Goal: Task Accomplishment & Management: Manage account settings

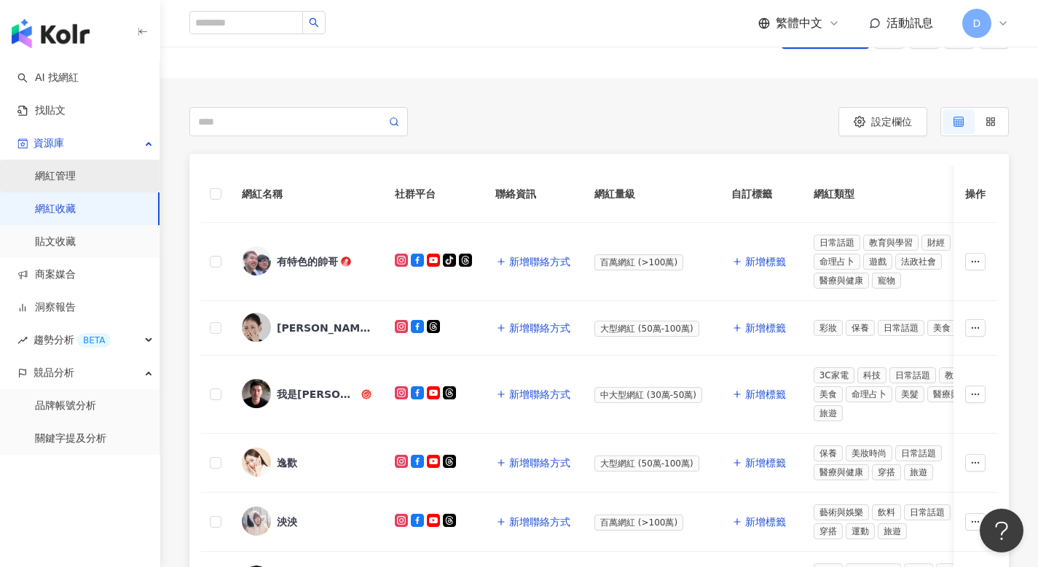
click at [76, 181] on link "網紅管理" at bounding box center [55, 176] width 41 height 15
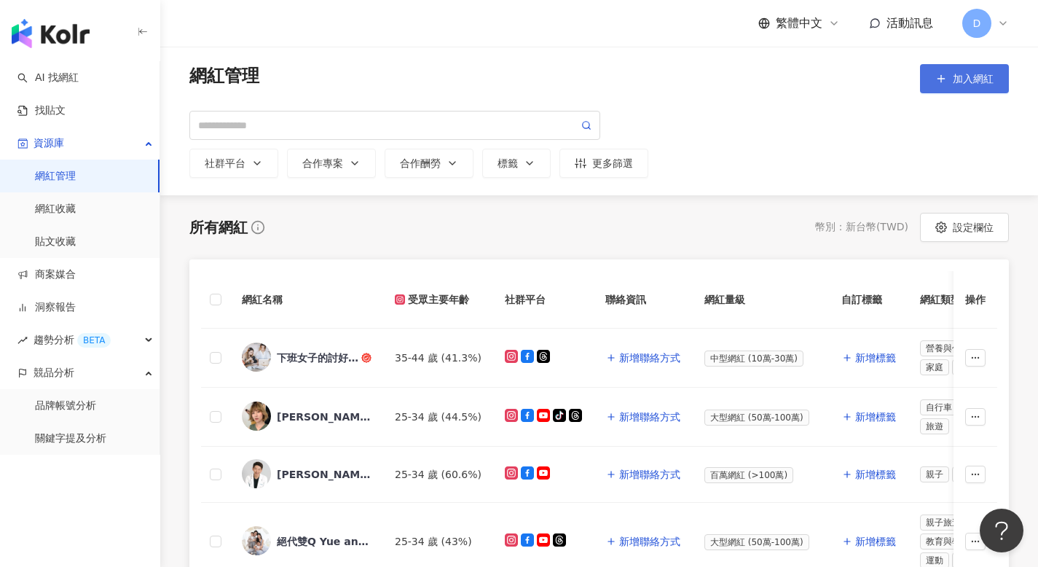
click at [952, 77] on button "加入網紅" at bounding box center [964, 78] width 89 height 29
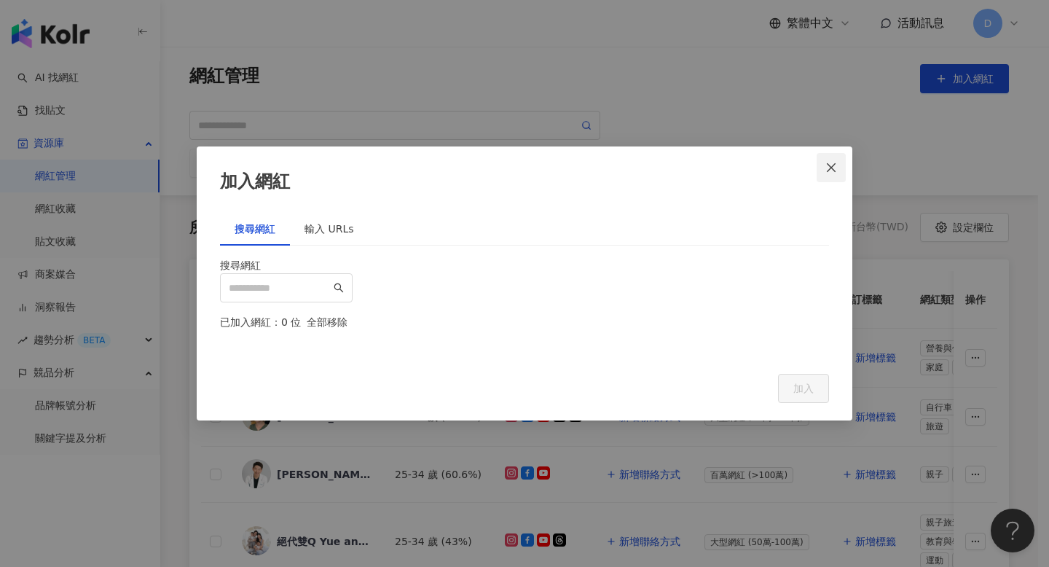
click at [831, 163] on icon "close" at bounding box center [830, 167] width 9 height 9
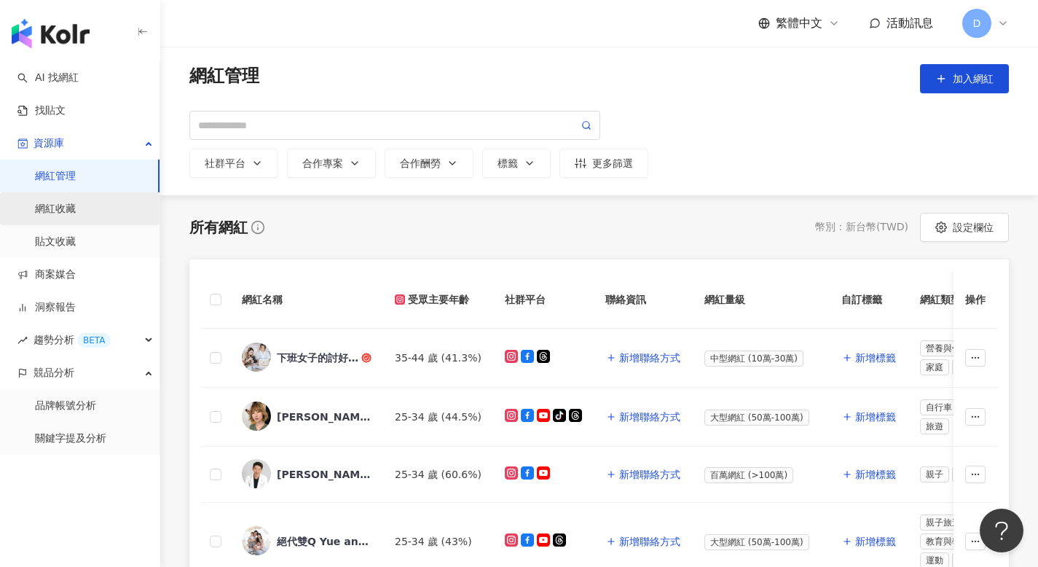
click at [76, 205] on link "網紅收藏" at bounding box center [55, 209] width 41 height 15
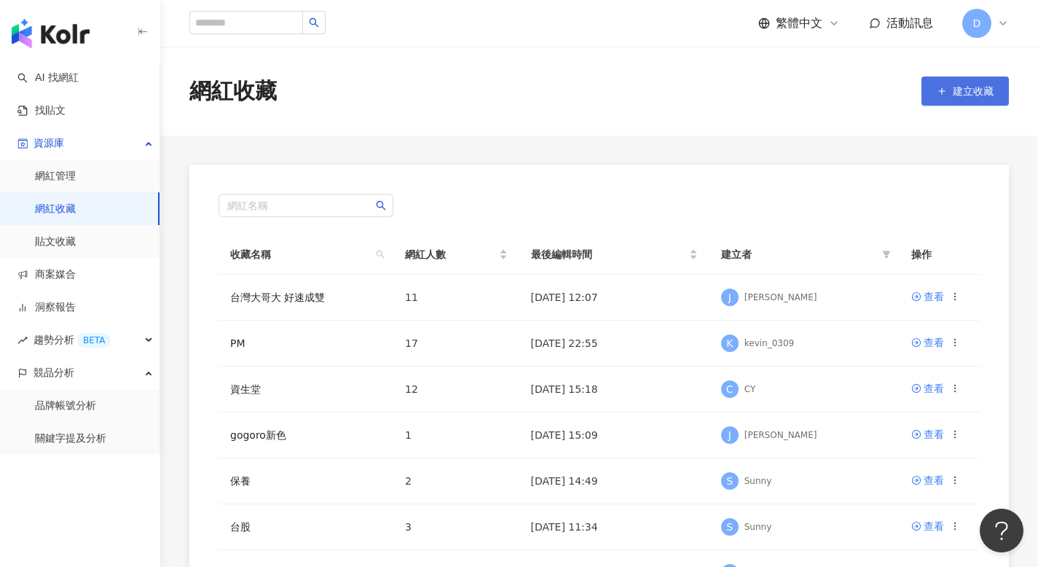
click at [987, 86] on span "建立收藏" at bounding box center [972, 91] width 41 height 12
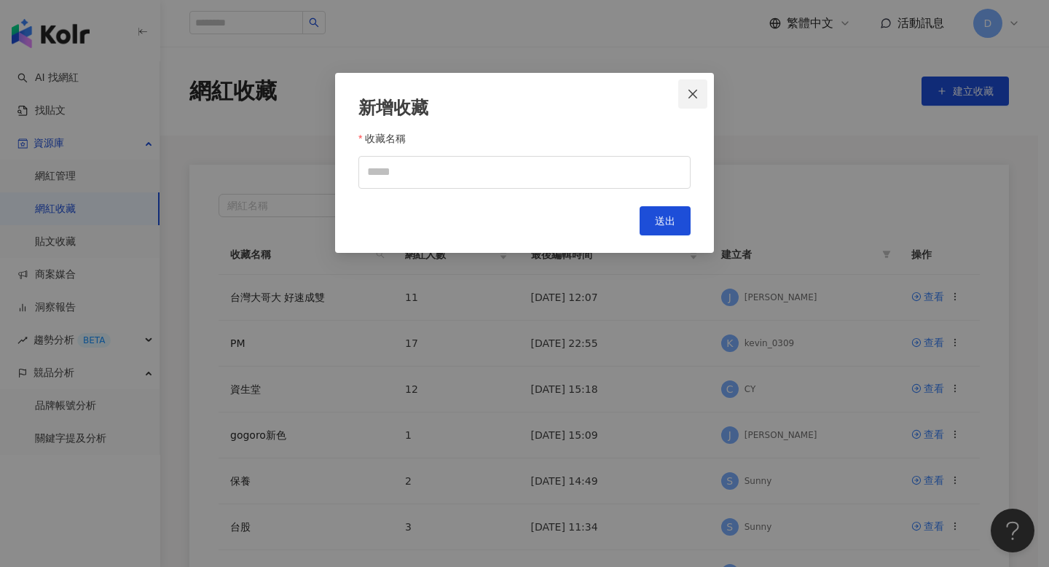
click at [682, 87] on button "Close" at bounding box center [692, 93] width 29 height 29
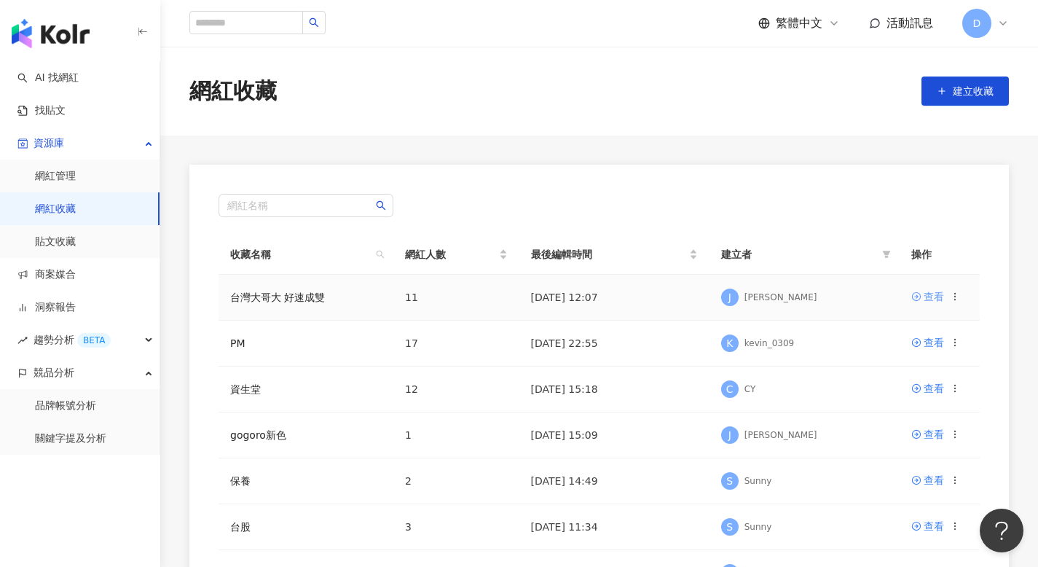
click at [918, 295] on icon at bounding box center [916, 296] width 10 height 10
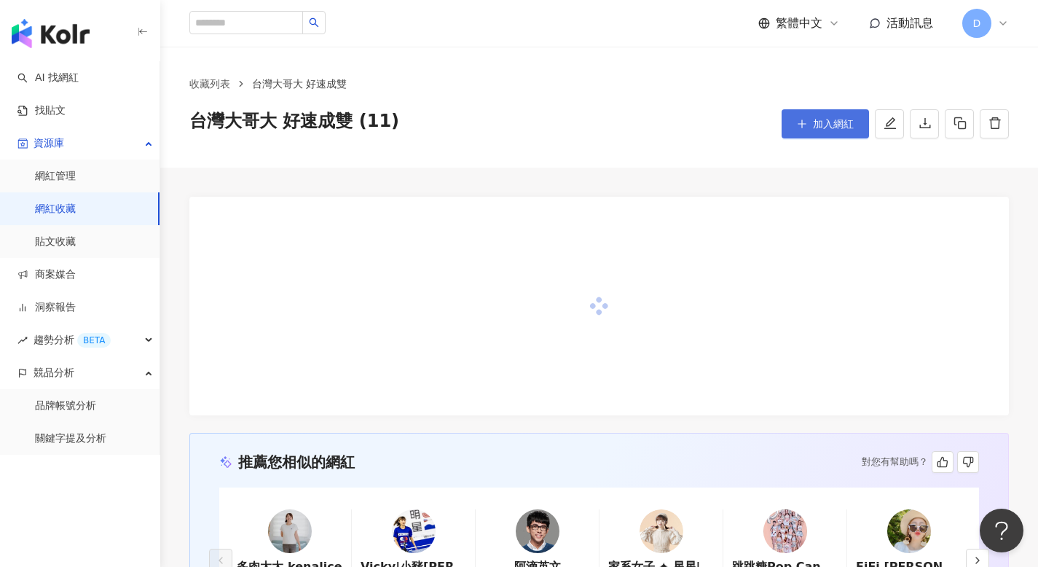
click at [835, 120] on span "加入網紅" at bounding box center [833, 124] width 41 height 12
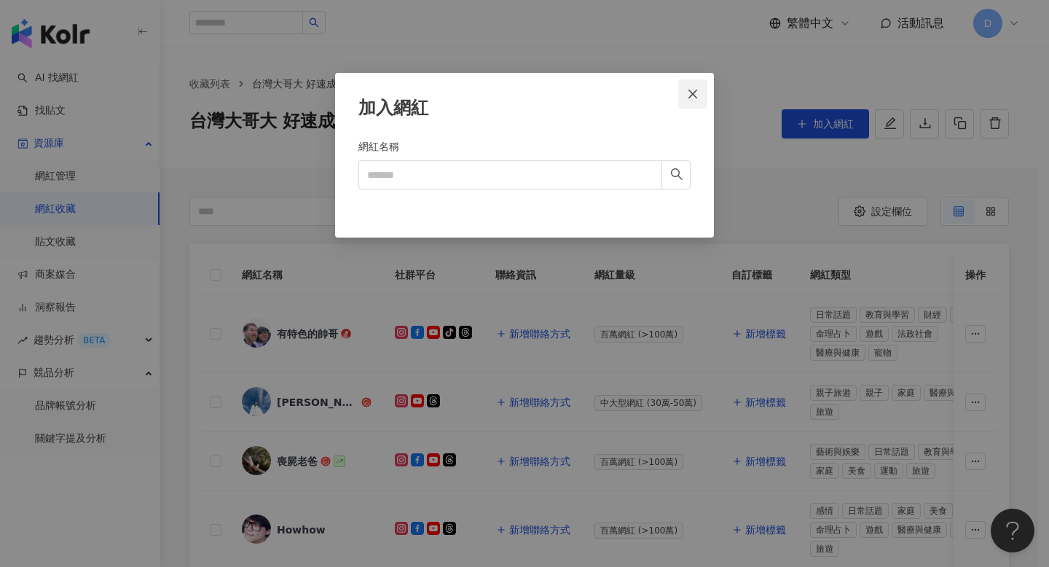
click at [700, 91] on span "Close" at bounding box center [692, 94] width 29 height 12
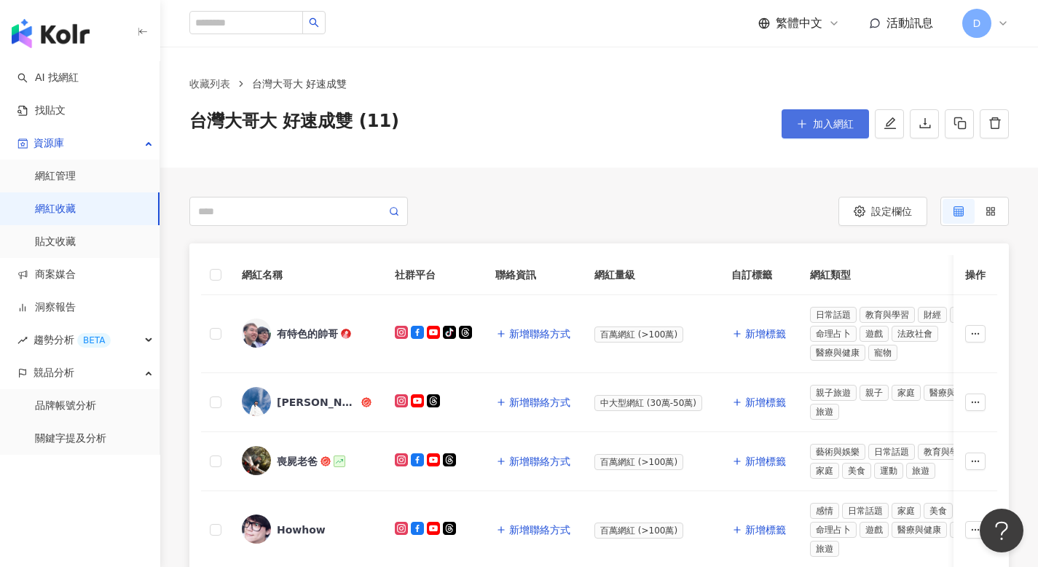
click at [807, 117] on button "加入網紅" at bounding box center [824, 123] width 87 height 29
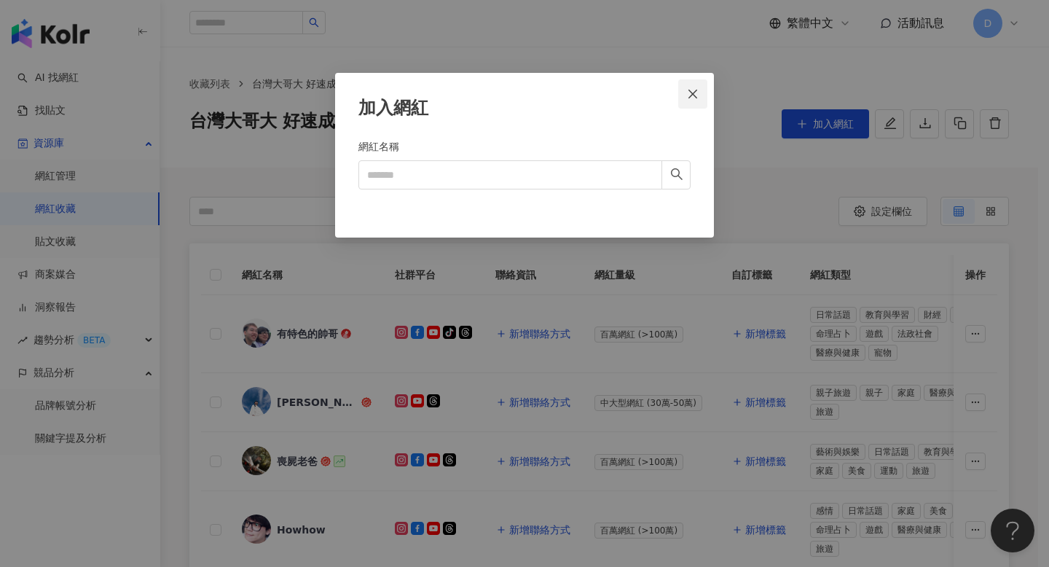
click at [698, 97] on icon "close" at bounding box center [693, 94] width 12 height 12
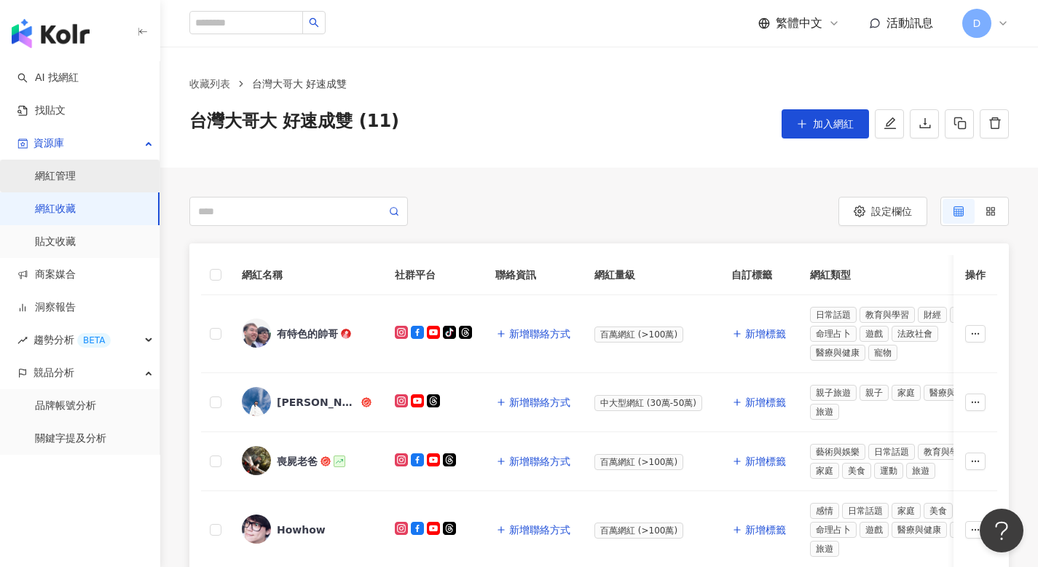
click at [74, 178] on link "網紅管理" at bounding box center [55, 176] width 41 height 15
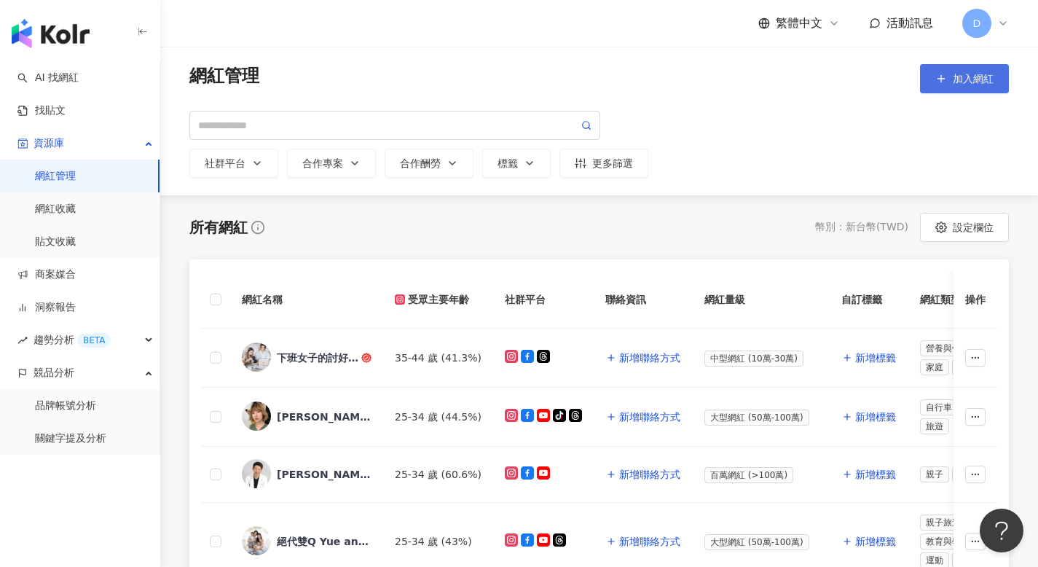
click at [987, 75] on span "加入網紅" at bounding box center [972, 79] width 41 height 12
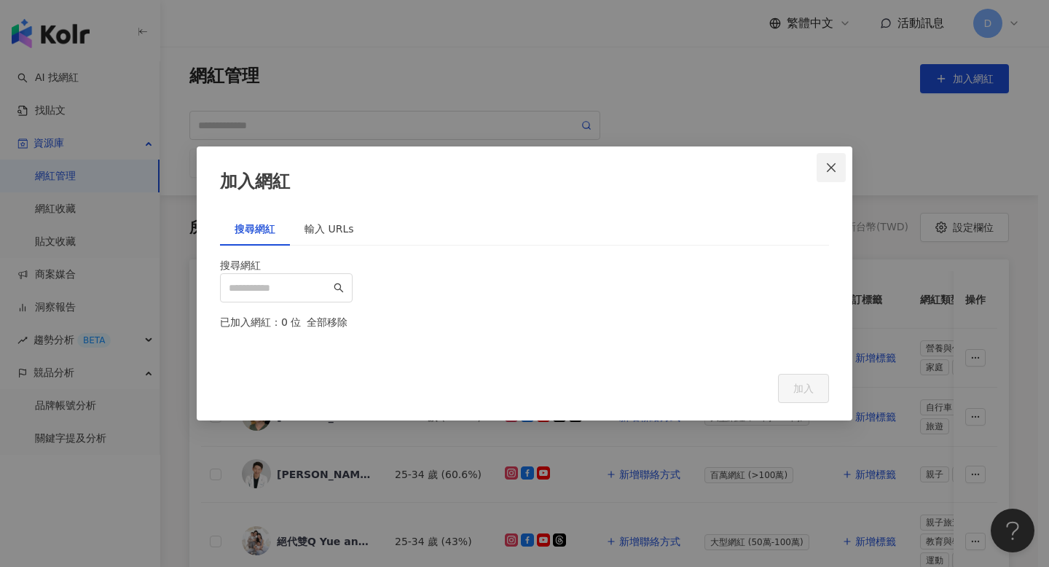
click at [836, 162] on icon "close" at bounding box center [831, 168] width 12 height 12
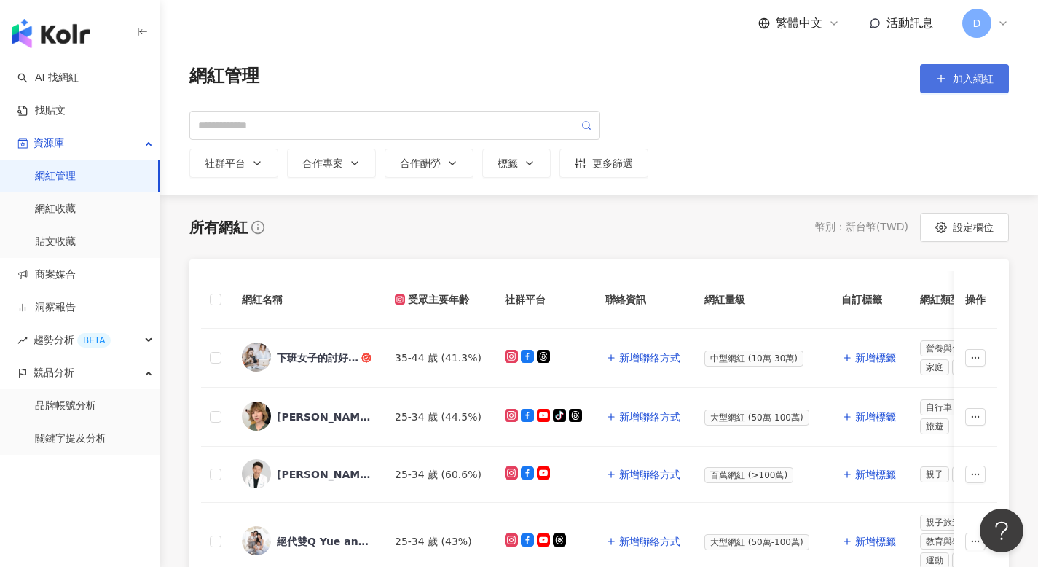
click at [946, 82] on icon "button" at bounding box center [941, 79] width 12 height 12
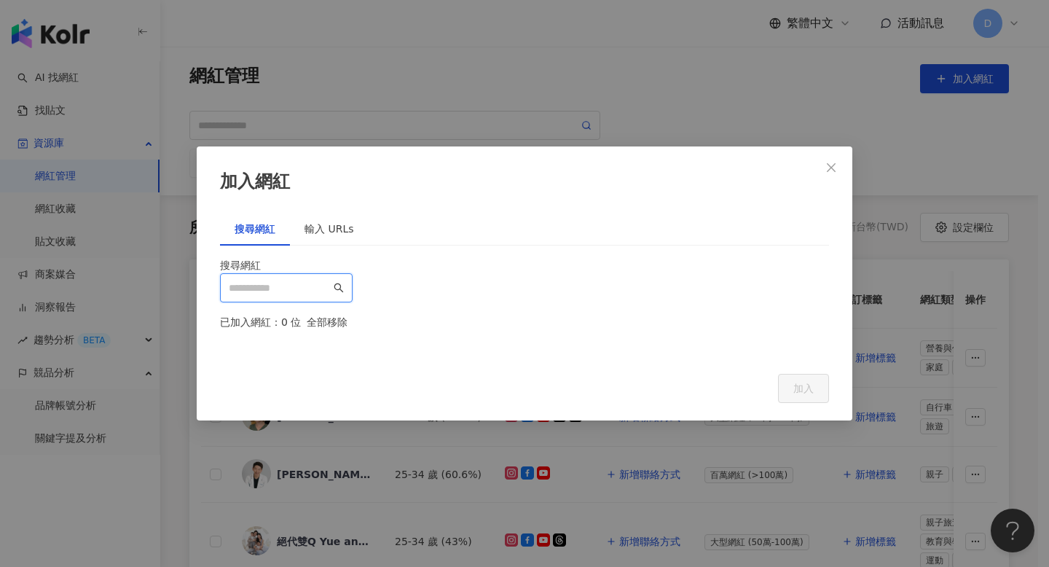
click at [317, 280] on input "search" at bounding box center [280, 288] width 102 height 16
click at [332, 212] on div "輸入 URLs" at bounding box center [329, 228] width 79 height 33
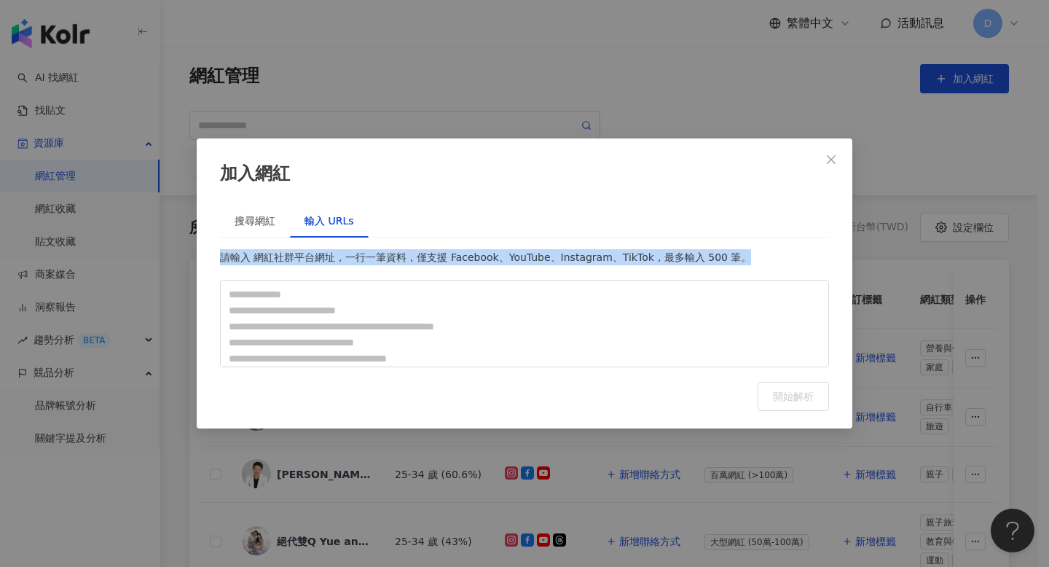
drag, startPoint x: 746, startPoint y: 259, endPoint x: 224, endPoint y: 261, distance: 522.1
click at [224, 261] on div "請輸入 網紅社群平台網址，一行一筆資料，僅支援 Facebook、YouTube、Instagram、TikTok，最多輸入 500 筆。" at bounding box center [524, 257] width 609 height 16
copy div "請輸入 網紅社群平台網址，一行一筆資料，僅支援 Facebook、YouTube、Instagram、TikTok，最多輸入 500 筆。"
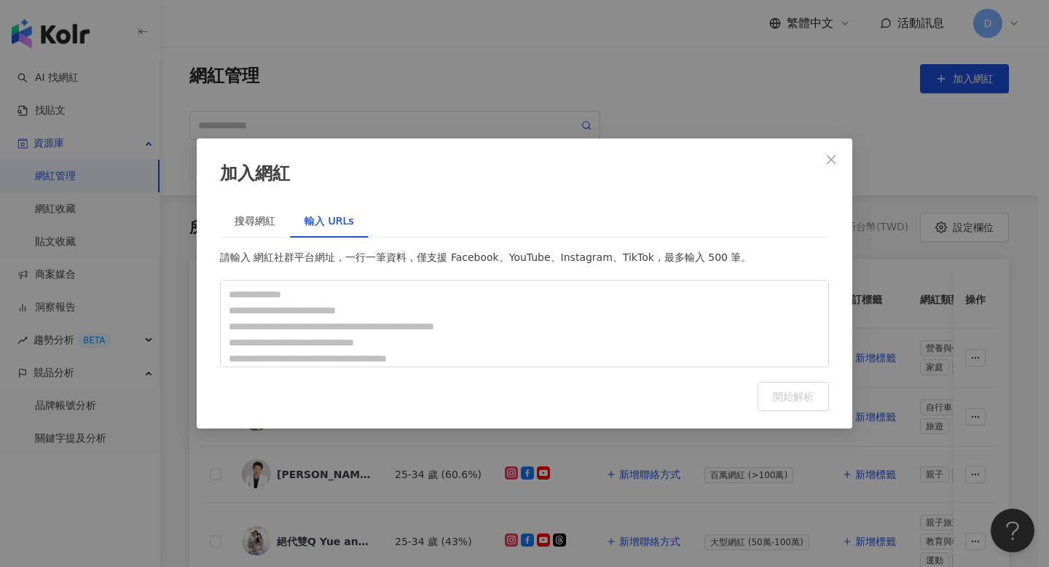
click at [373, 221] on div "搜尋網紅 輸入 URLs" at bounding box center [524, 220] width 609 height 33
drag, startPoint x: 352, startPoint y: 220, endPoint x: 302, endPoint y: 216, distance: 49.7
click at [302, 216] on div "搜尋網紅 輸入 URLs" at bounding box center [524, 220] width 609 height 33
copy div "輸入 URLs"
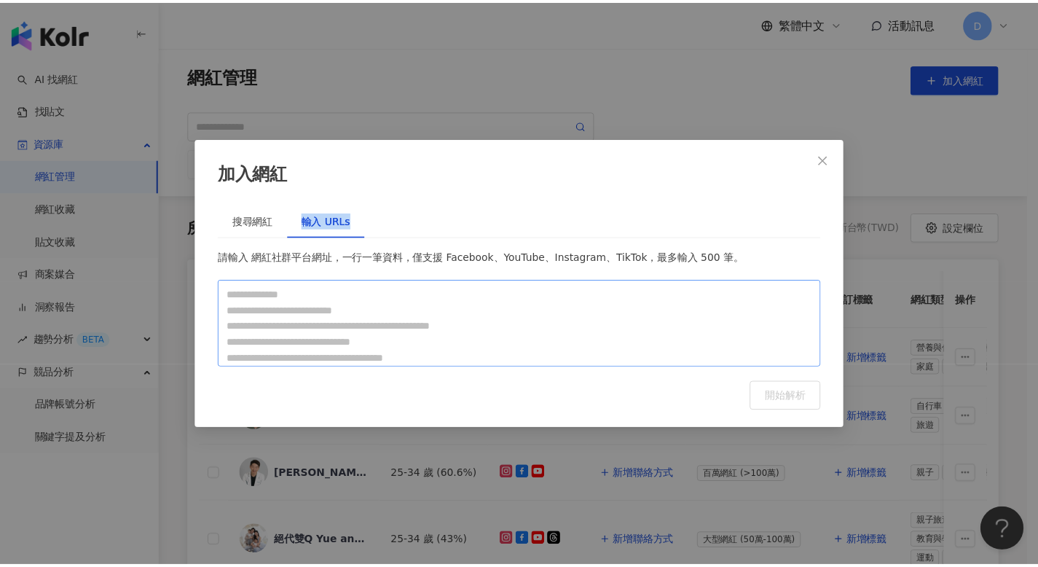
scroll to position [6, 0]
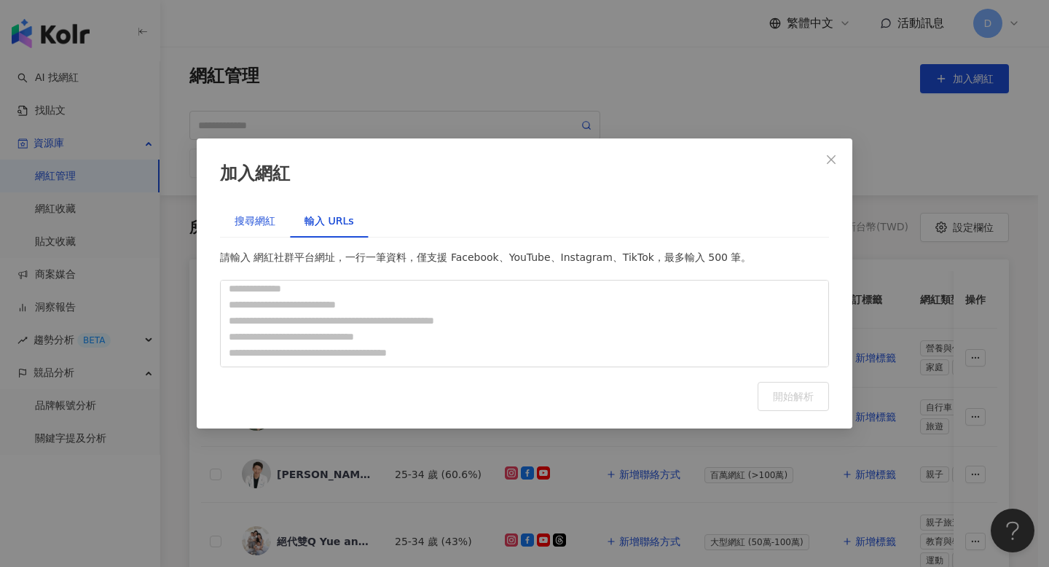
click at [262, 213] on div "搜尋網紅" at bounding box center [254, 221] width 41 height 16
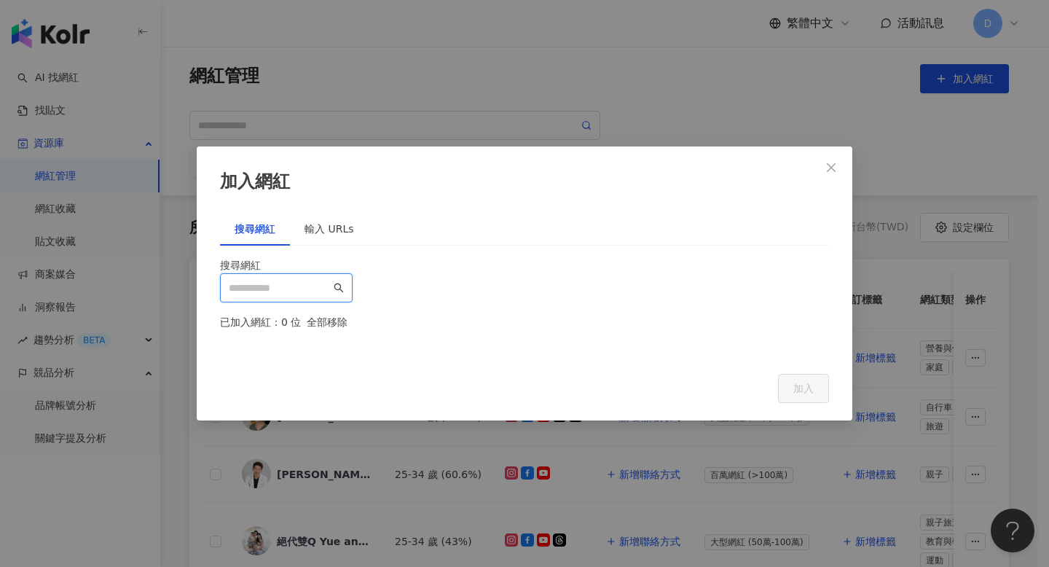
click at [295, 280] on input "search" at bounding box center [280, 288] width 102 height 16
click at [242, 257] on div "搜尋網紅" at bounding box center [524, 265] width 609 height 16
click at [352, 273] on span at bounding box center [286, 287] width 133 height 29
click at [331, 280] on input "search" at bounding box center [280, 288] width 102 height 16
paste input "**********"
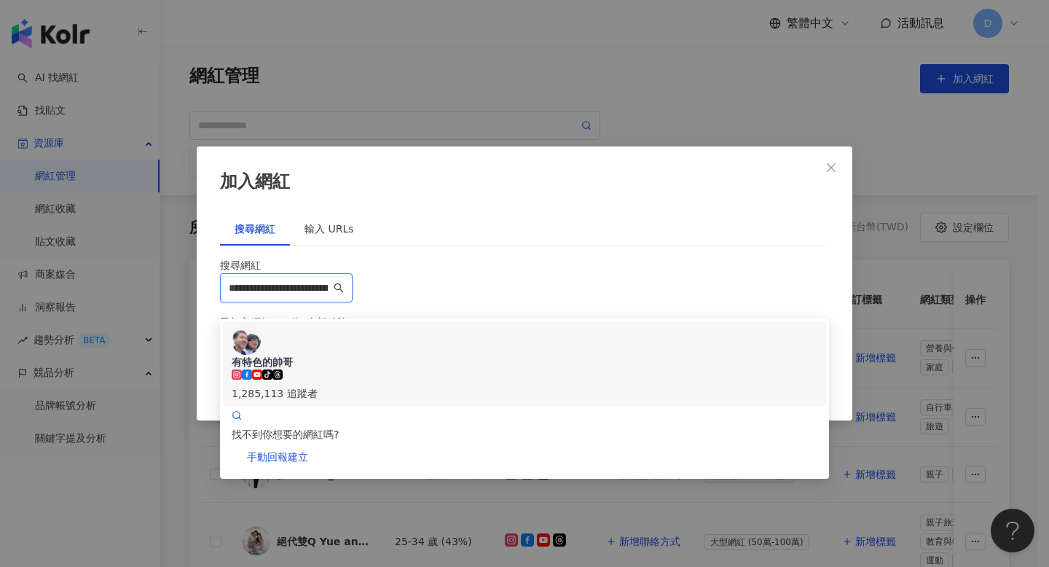
click at [435, 325] on div "有特色的帥哥 tiktok-icon 1,285,113 追蹤者" at bounding box center [524, 363] width 585 height 76
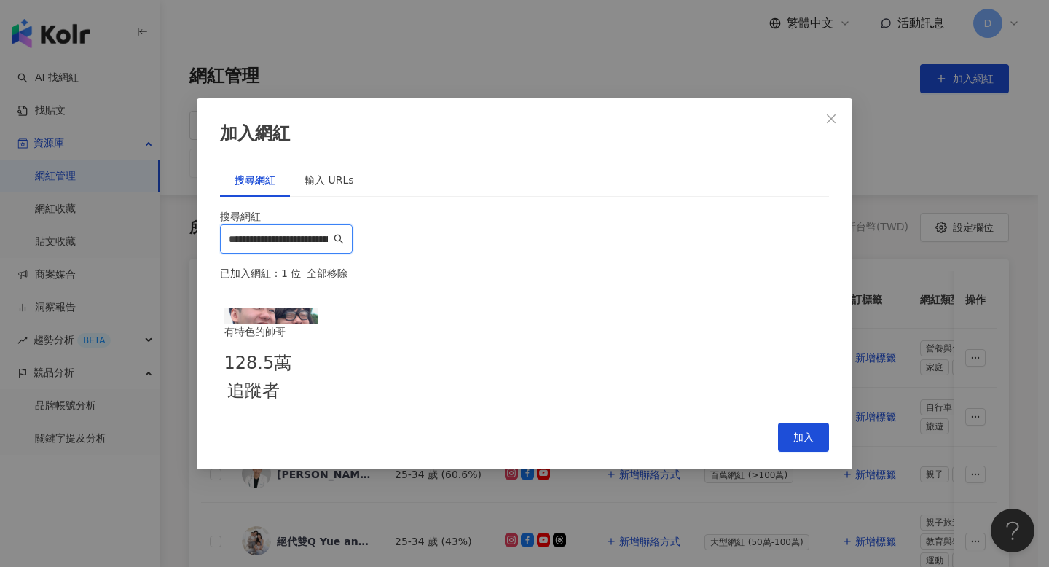
type input "**********"
click at [491, 163] on div "搜尋網紅 輸入 URLs" at bounding box center [524, 179] width 609 height 33
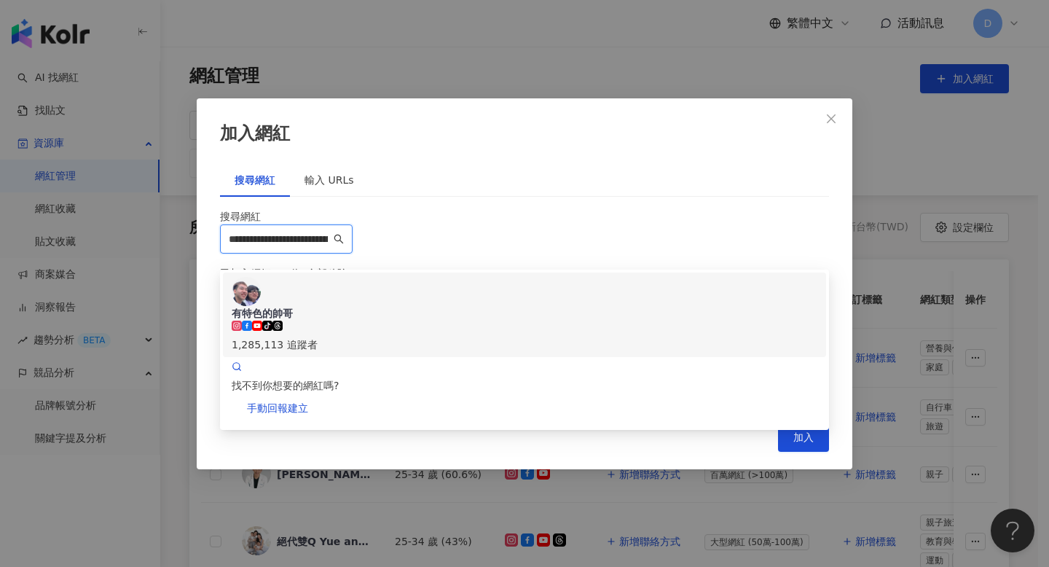
click at [331, 231] on input "**********" at bounding box center [280, 239] width 102 height 16
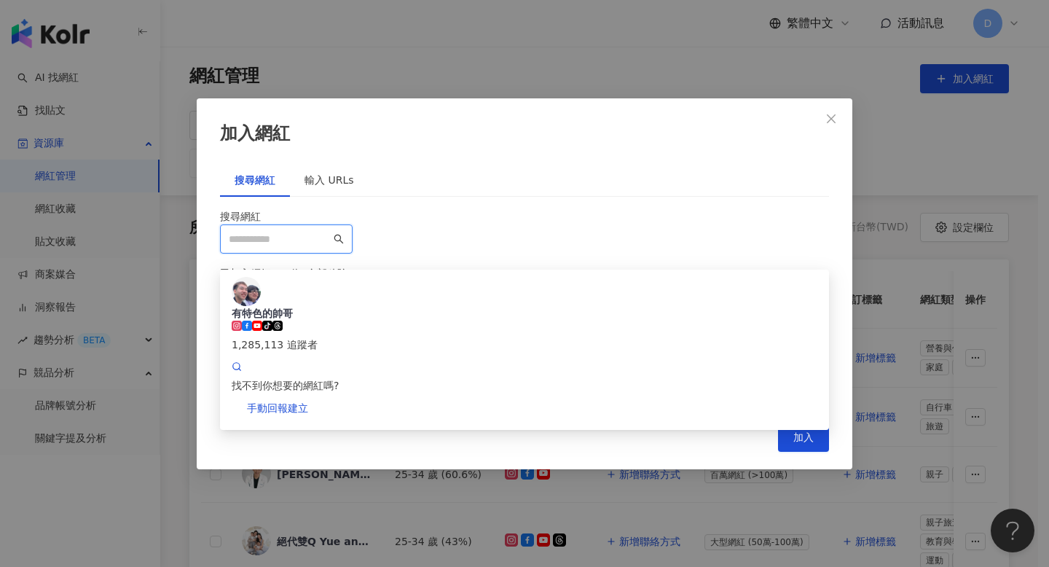
paste input "**********"
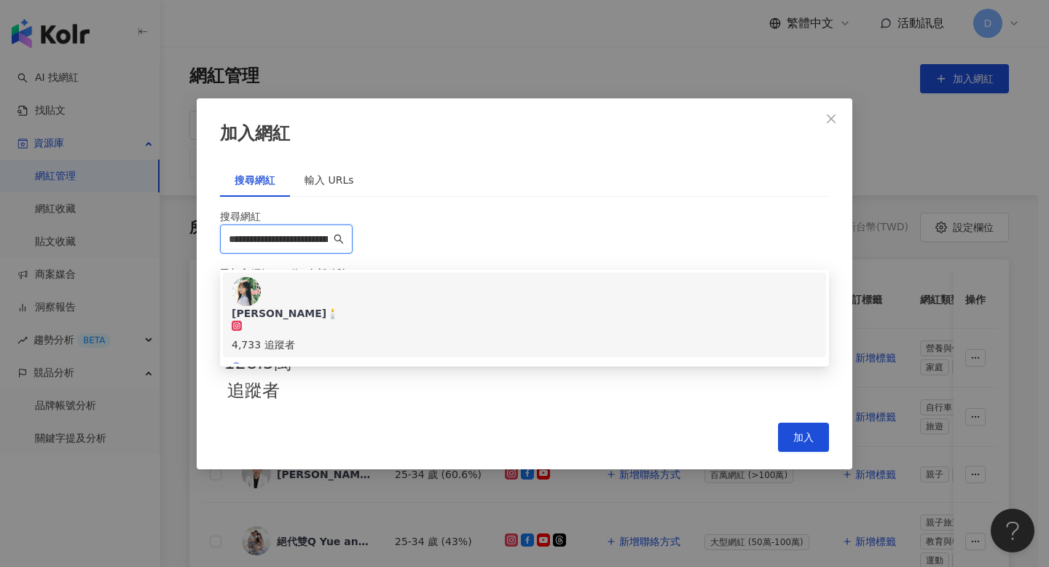
type input "**********"
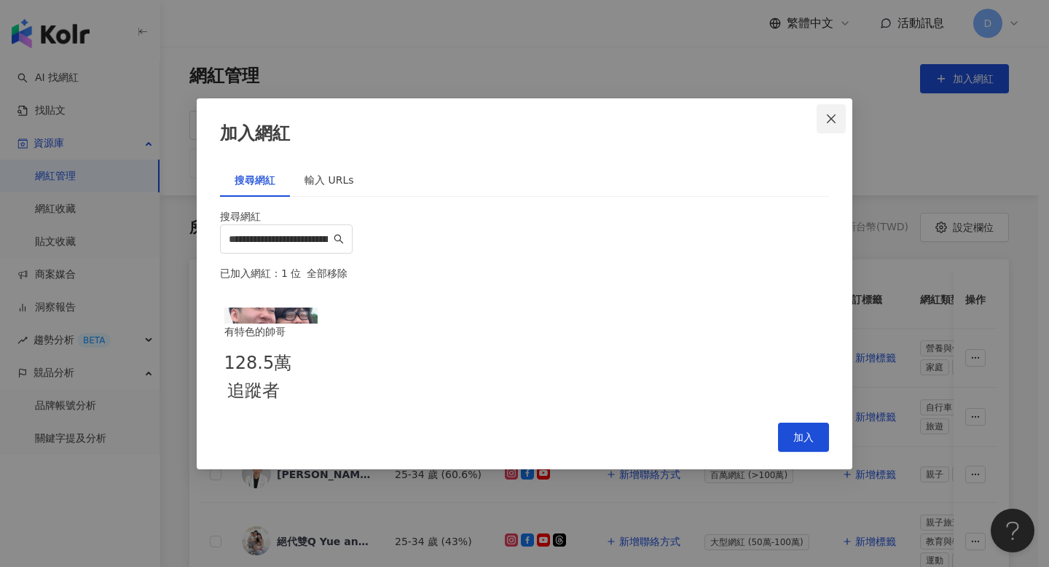
click at [832, 114] on icon "close" at bounding box center [830, 118] width 9 height 9
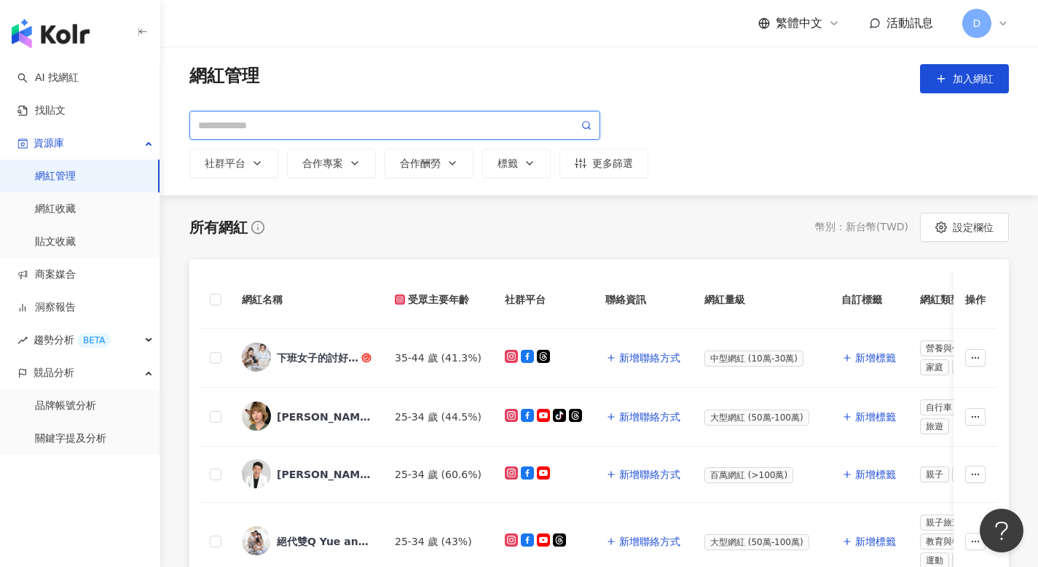
click at [289, 125] on input "search" at bounding box center [388, 125] width 380 height 16
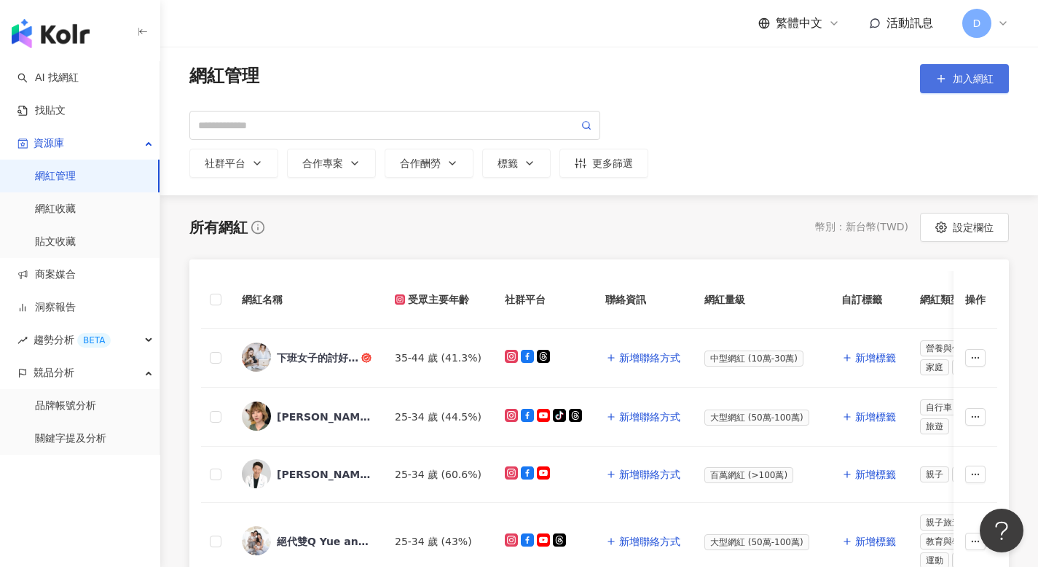
click at [968, 76] on span "加入網紅" at bounding box center [972, 79] width 41 height 12
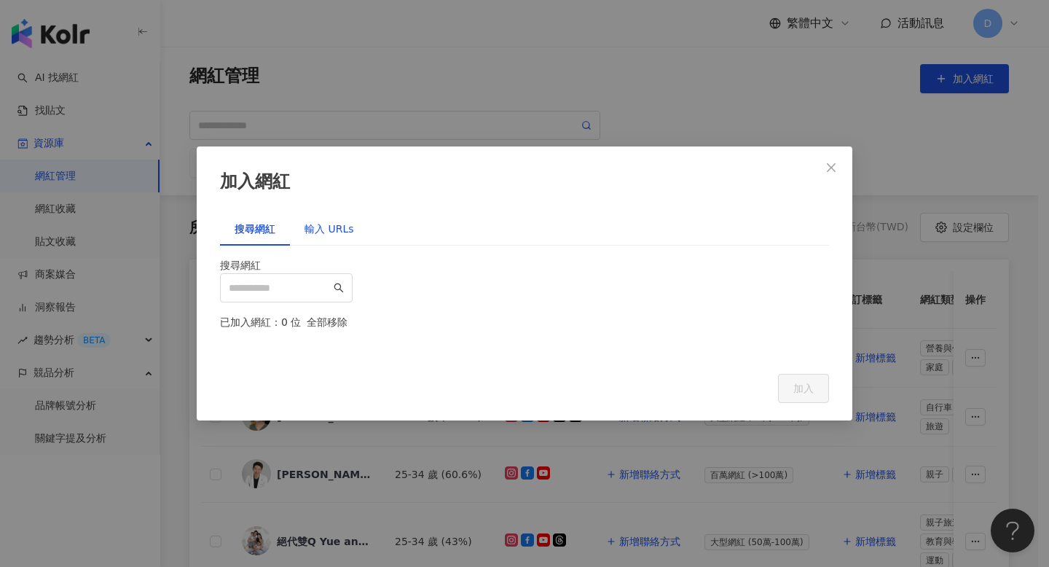
click at [336, 221] on div "輸入 URLs" at bounding box center [329, 229] width 50 height 16
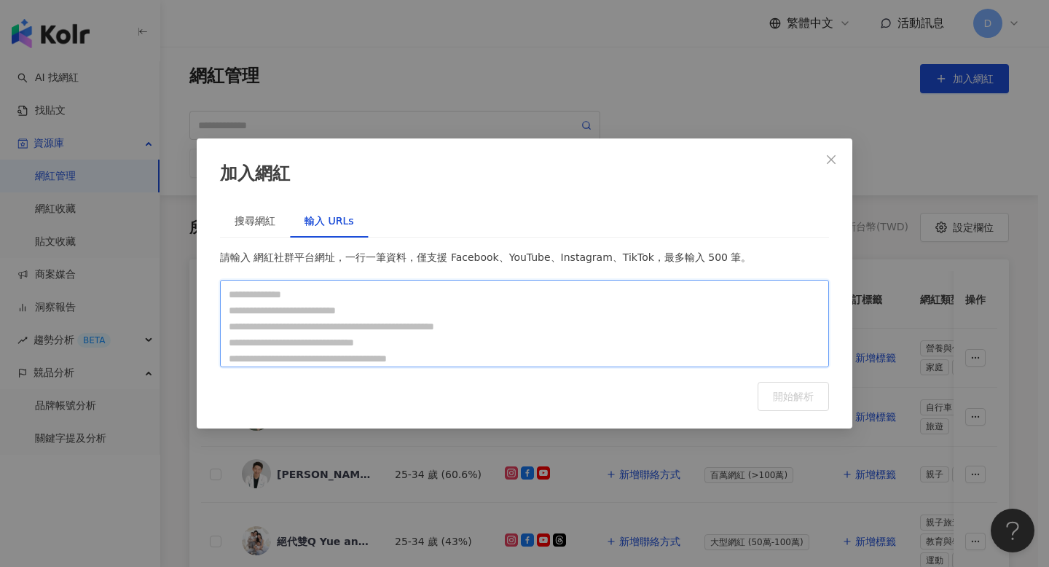
click at [323, 310] on textarea at bounding box center [524, 323] width 609 height 87
paste textarea "**********"
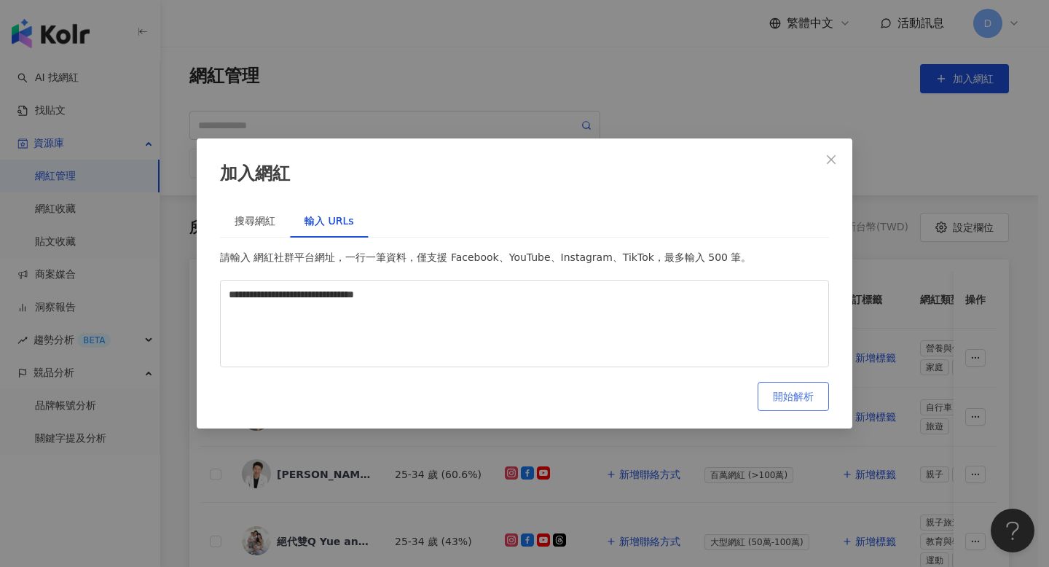
click at [794, 402] on span "開始解析" at bounding box center [793, 396] width 41 height 12
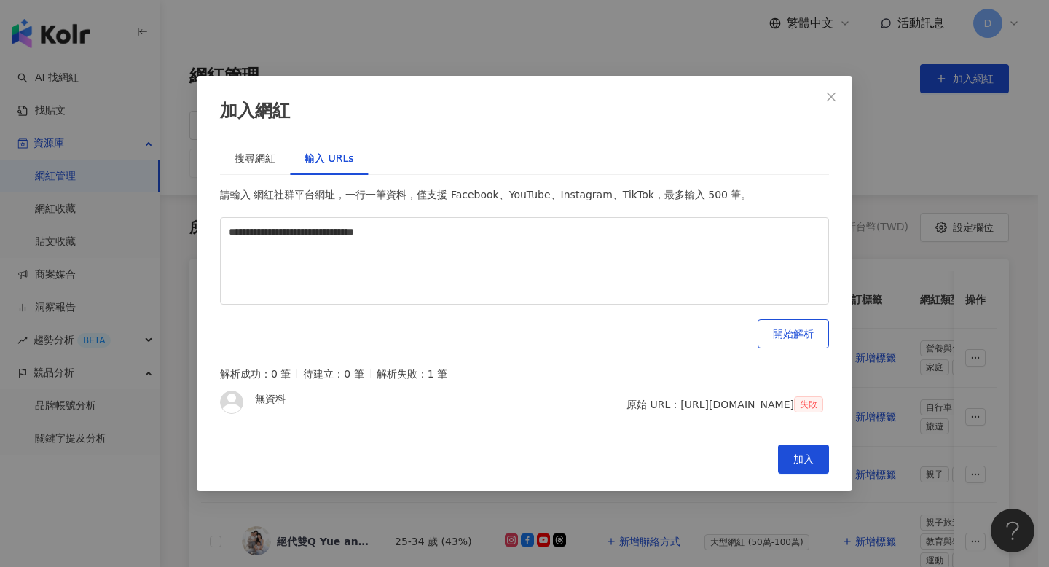
click at [660, 396] on div "原始 URL：https://www.threads.com/@_ninxuan_" at bounding box center [709, 404] width 167 height 16
click at [661, 228] on textarea "**********" at bounding box center [524, 260] width 609 height 87
click at [477, 217] on textarea "**********" at bounding box center [524, 260] width 609 height 87
paste textarea
click at [798, 328] on span "開始解析" at bounding box center [793, 334] width 41 height 12
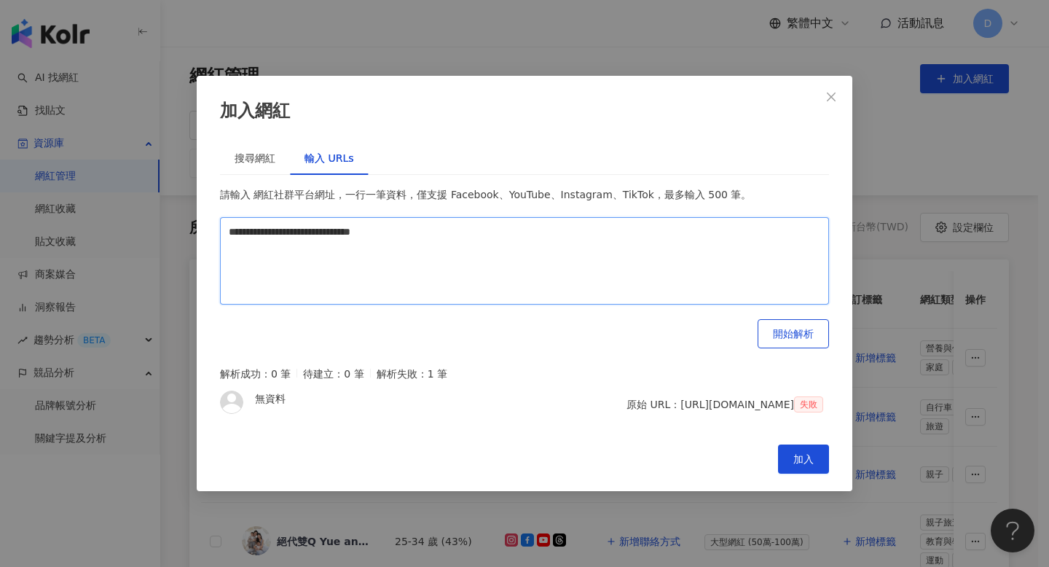
click at [429, 247] on textarea "**********" at bounding box center [524, 260] width 609 height 87
paste textarea "****"
type textarea "**********"
click at [756, 299] on div "**********" at bounding box center [524, 267] width 609 height 162
click at [776, 328] on span "開始解析" at bounding box center [793, 334] width 41 height 12
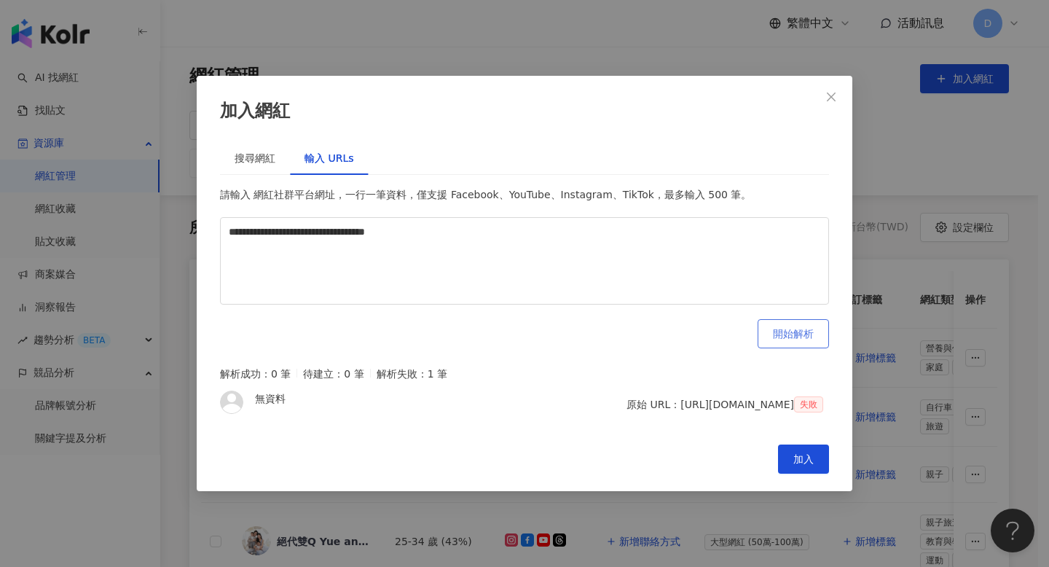
click at [786, 328] on span "開始解析" at bounding box center [793, 334] width 41 height 12
drag, startPoint x: 455, startPoint y: 205, endPoint x: 149, endPoint y: 208, distance: 305.9
click at [149, 208] on div "**********" at bounding box center [524, 283] width 1049 height 567
click at [242, 150] on div "搜尋網紅" at bounding box center [254, 158] width 41 height 16
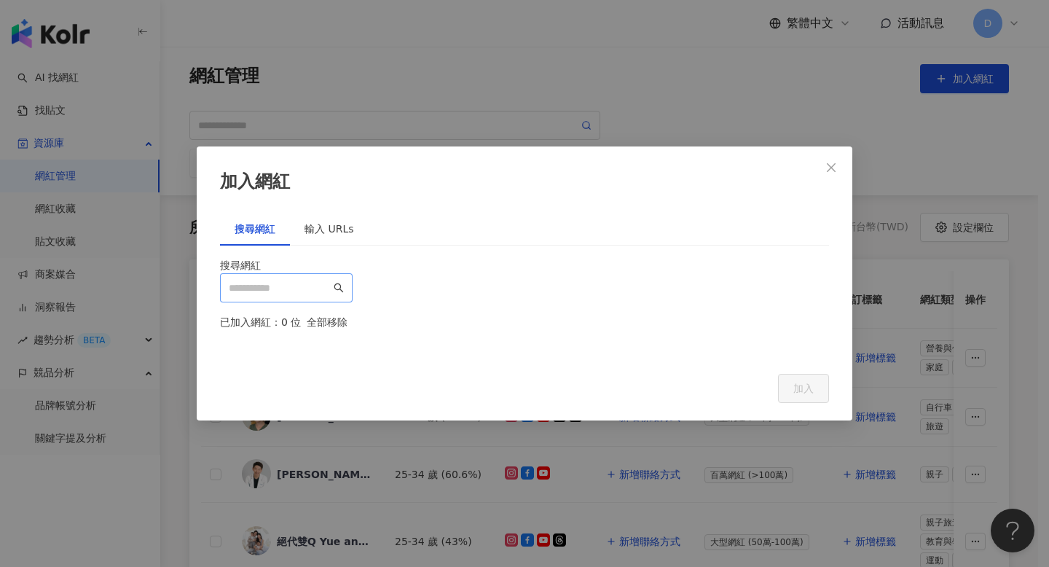
click at [352, 273] on span at bounding box center [286, 287] width 133 height 29
paste input "**********"
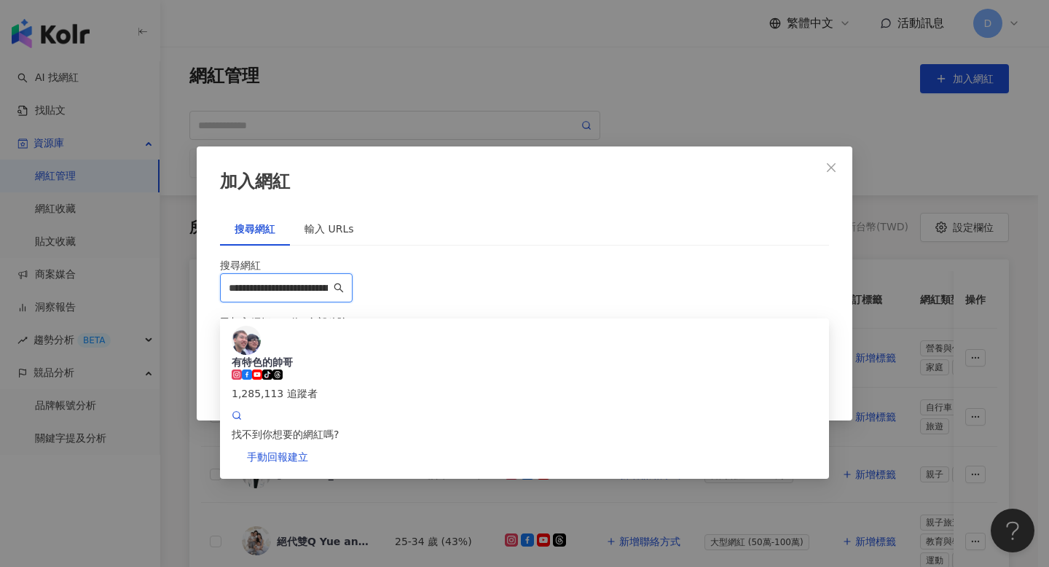
paste input "search"
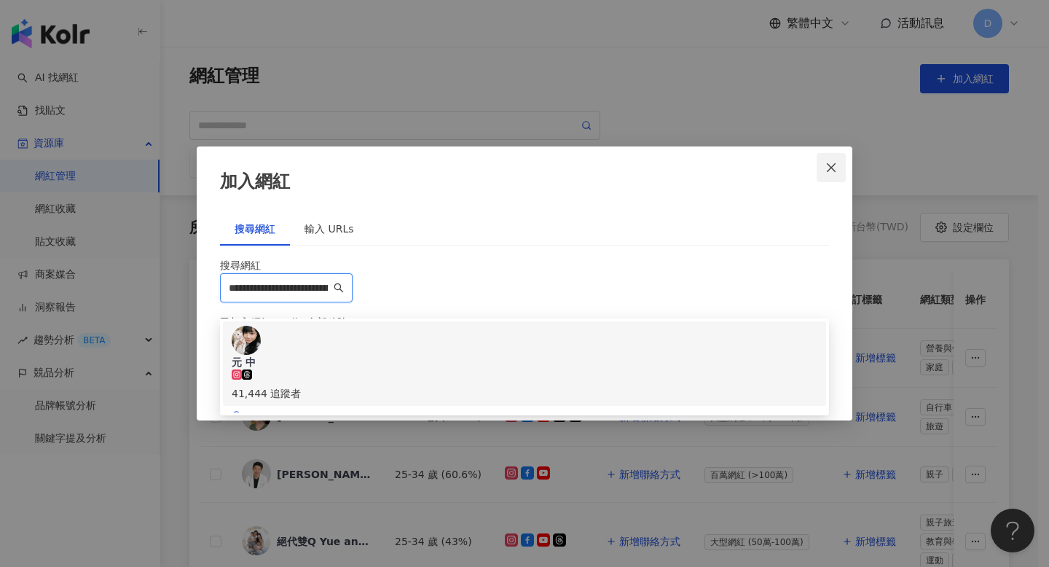
type input "**********"
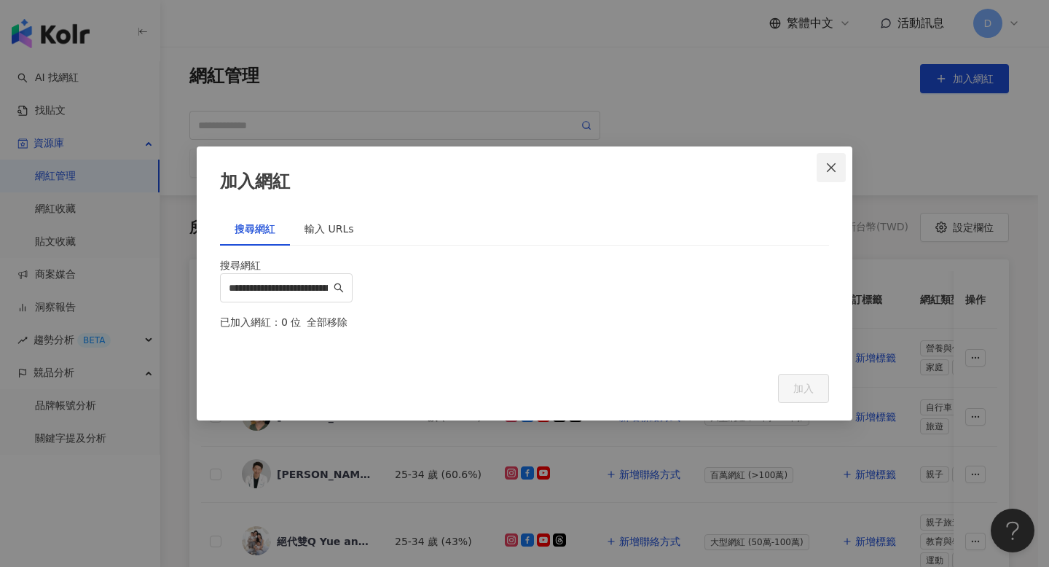
click at [832, 162] on icon "close" at bounding box center [831, 168] width 12 height 12
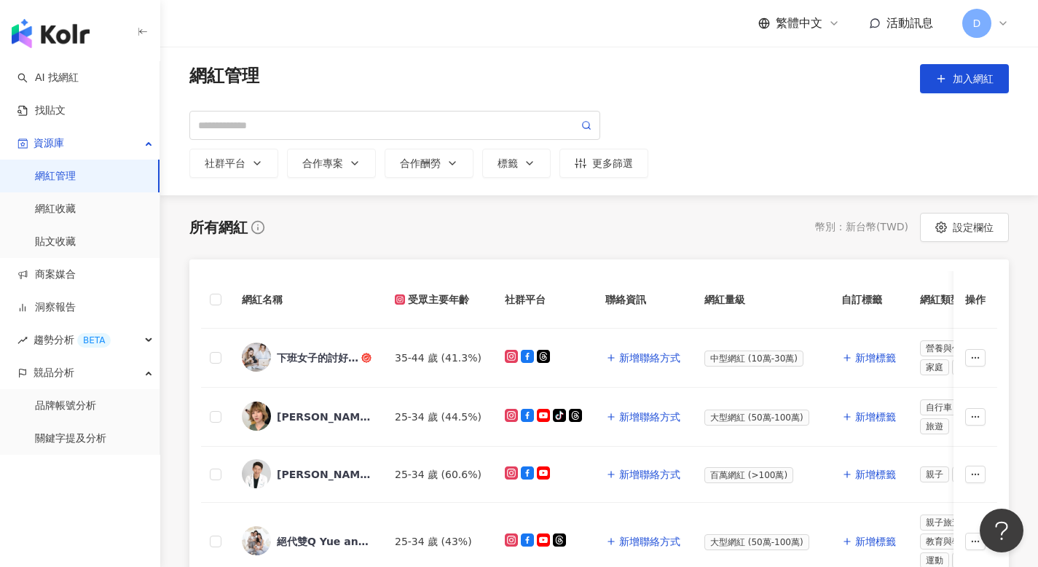
click at [90, 23] on div "button" at bounding box center [80, 30] width 160 height 61
click at [52, 34] on img "button" at bounding box center [51, 33] width 78 height 29
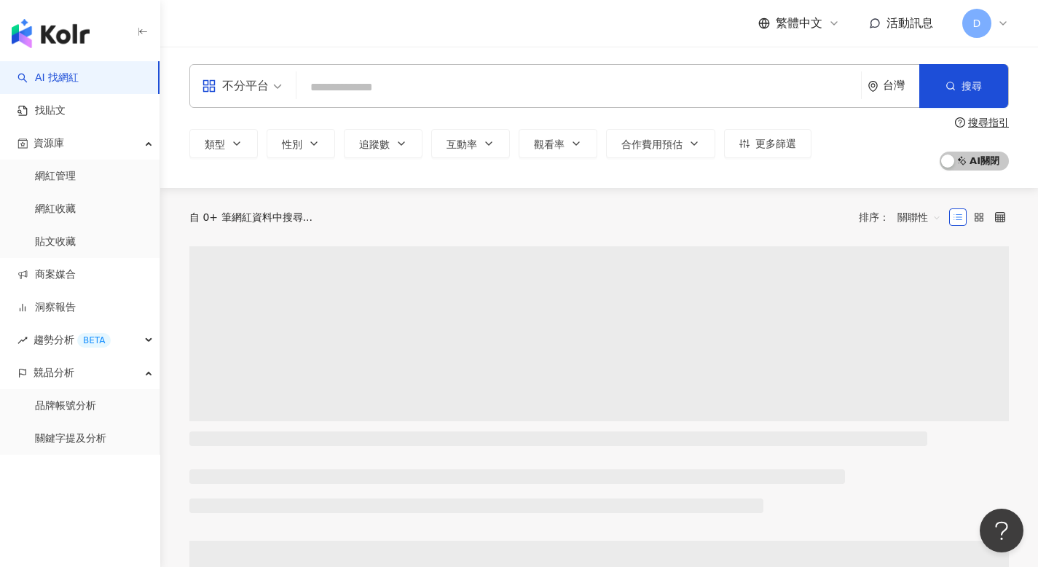
click at [392, 89] on input "search" at bounding box center [578, 88] width 553 height 28
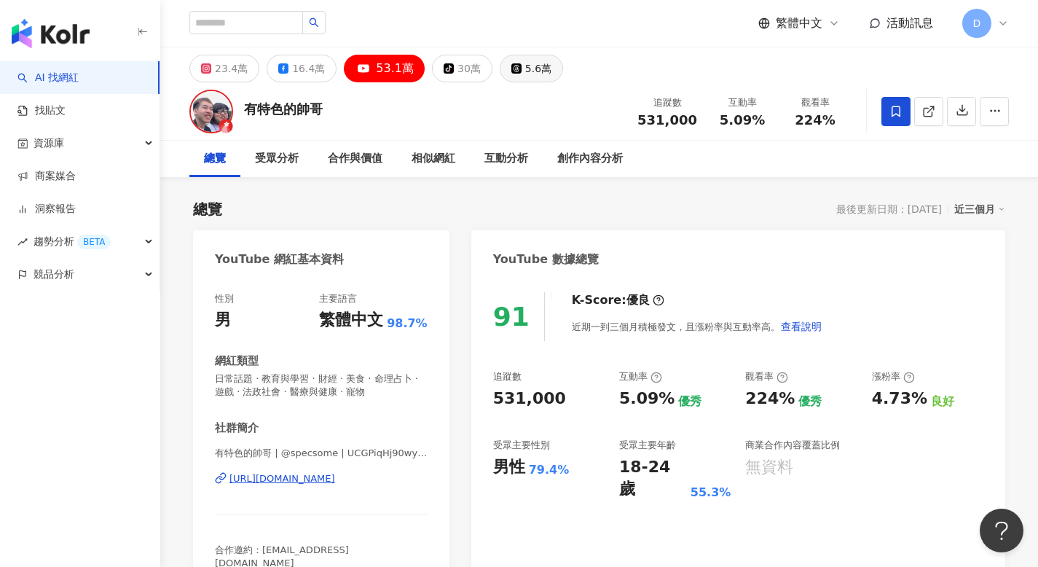
click at [511, 71] on icon at bounding box center [516, 68] width 10 height 10
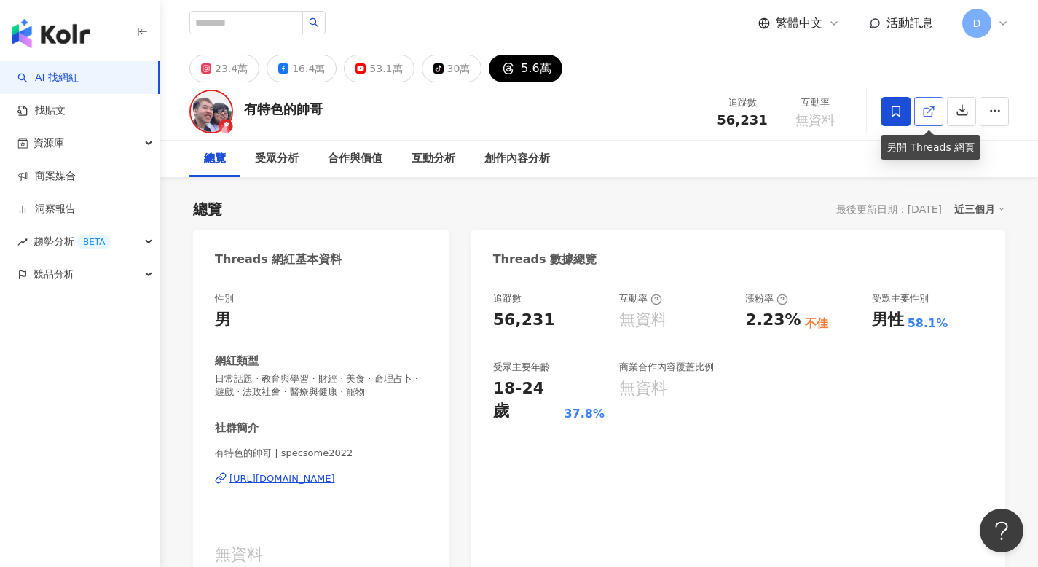
click at [932, 106] on polyline at bounding box center [932, 108] width 4 height 4
click at [932, 103] on link at bounding box center [928, 111] width 29 height 29
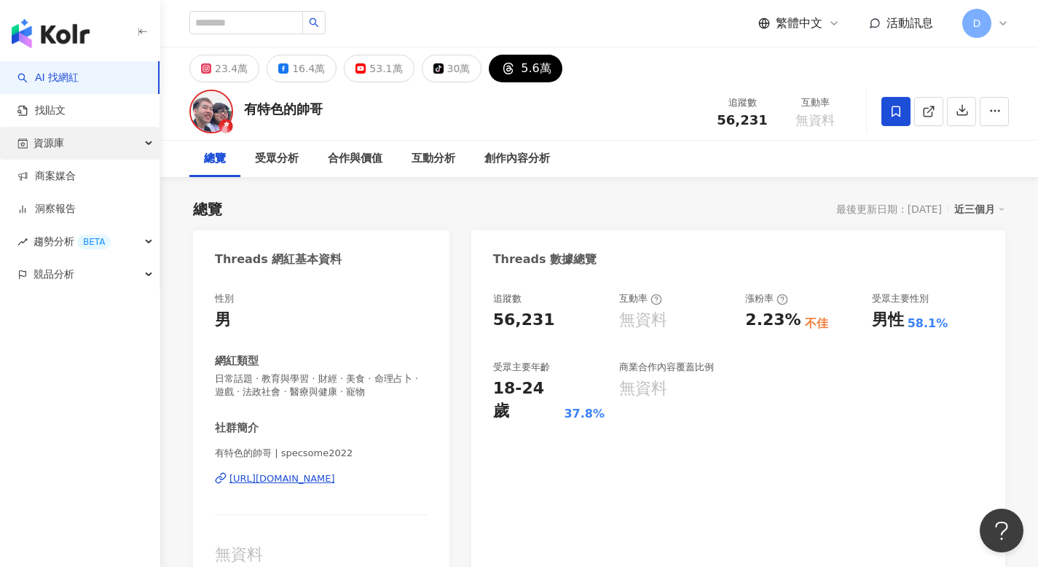
click at [96, 132] on div "資源庫" at bounding box center [79, 143] width 159 height 33
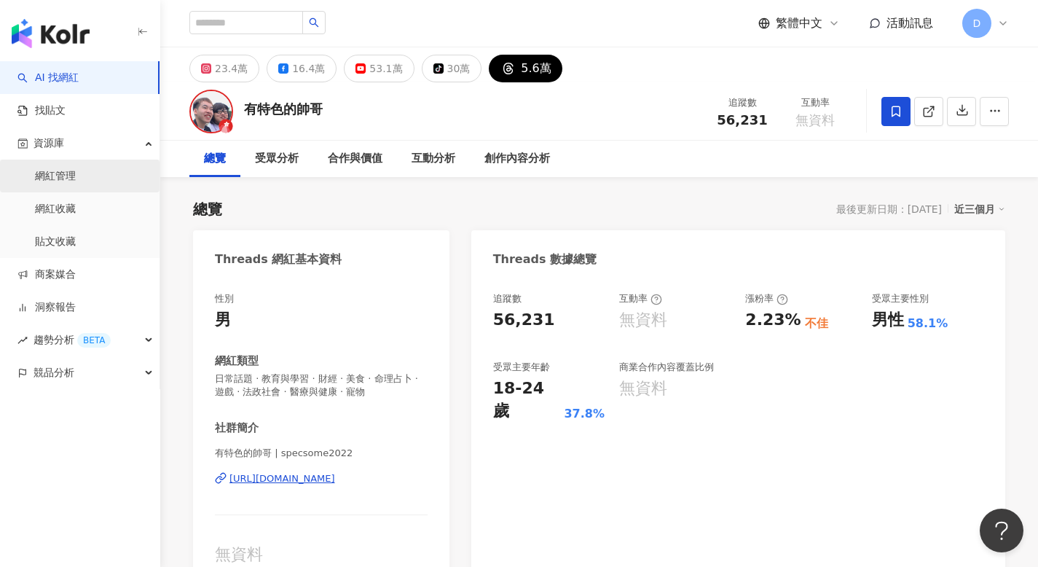
click at [76, 175] on link "網紅管理" at bounding box center [55, 176] width 41 height 15
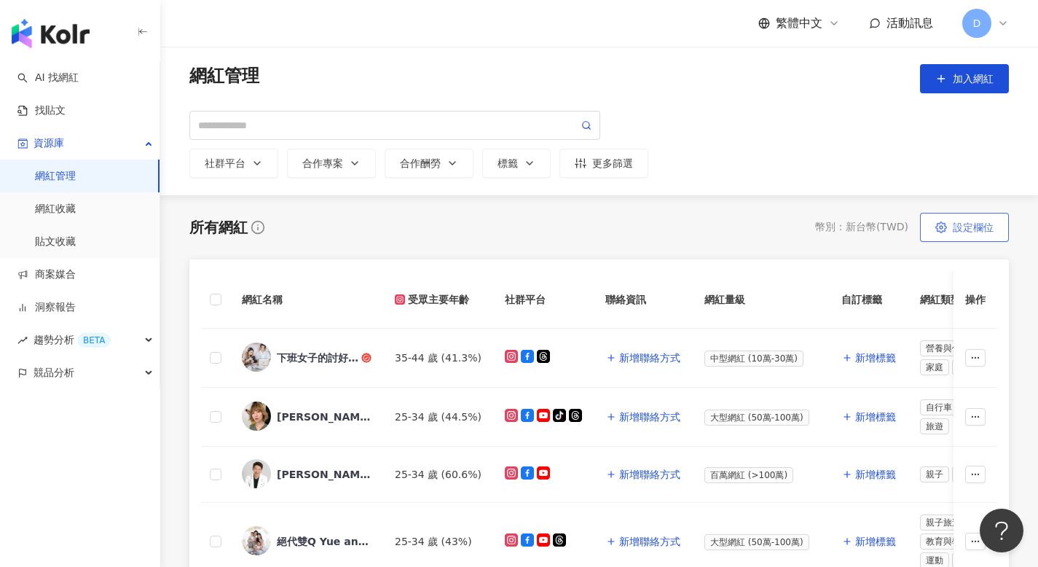
click at [983, 229] on span "設定欄位" at bounding box center [972, 227] width 41 height 12
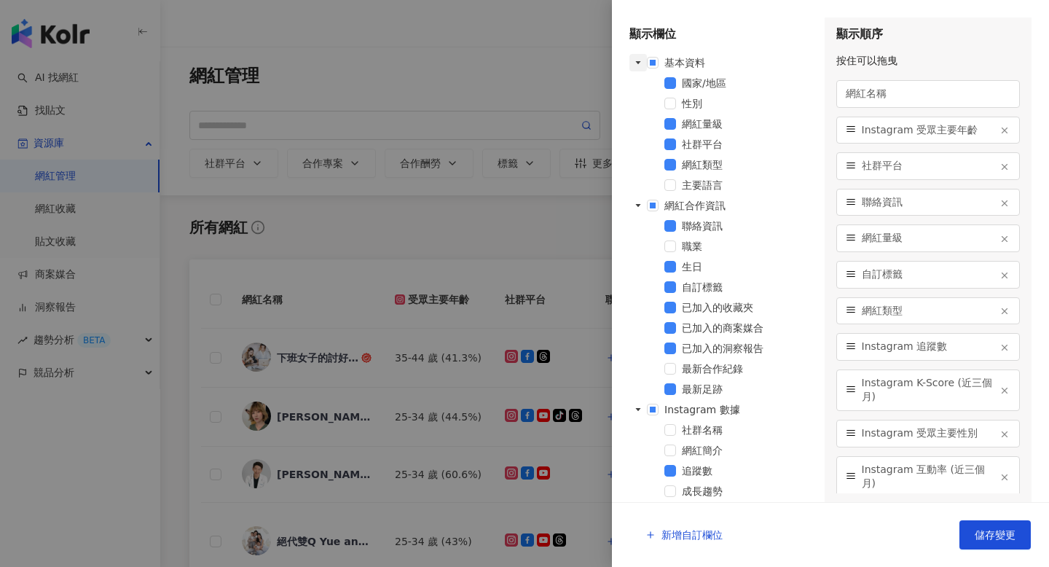
click at [642, 59] on span at bounding box center [637, 62] width 17 height 17
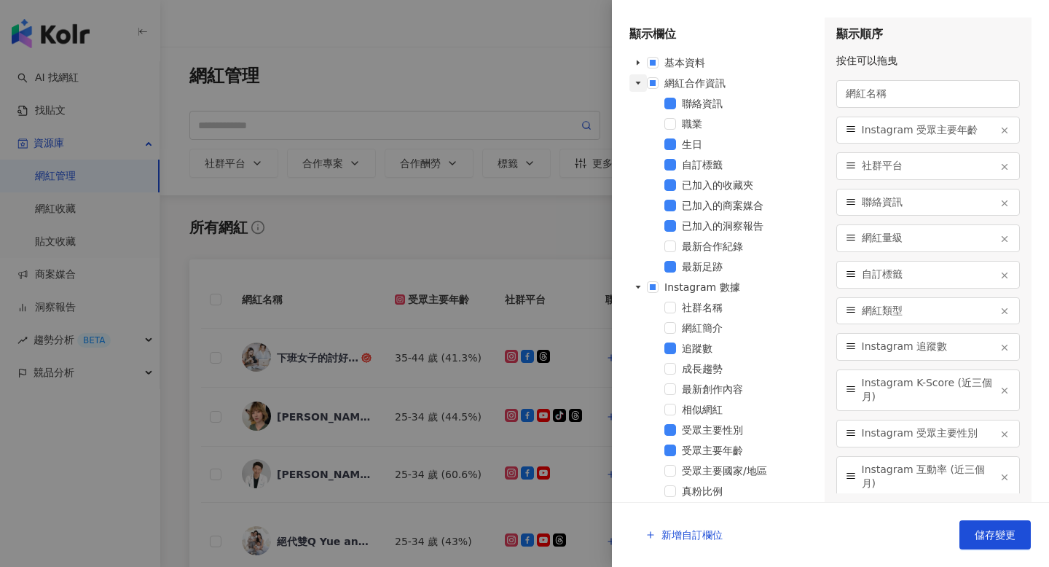
click at [642, 82] on span at bounding box center [637, 82] width 17 height 17
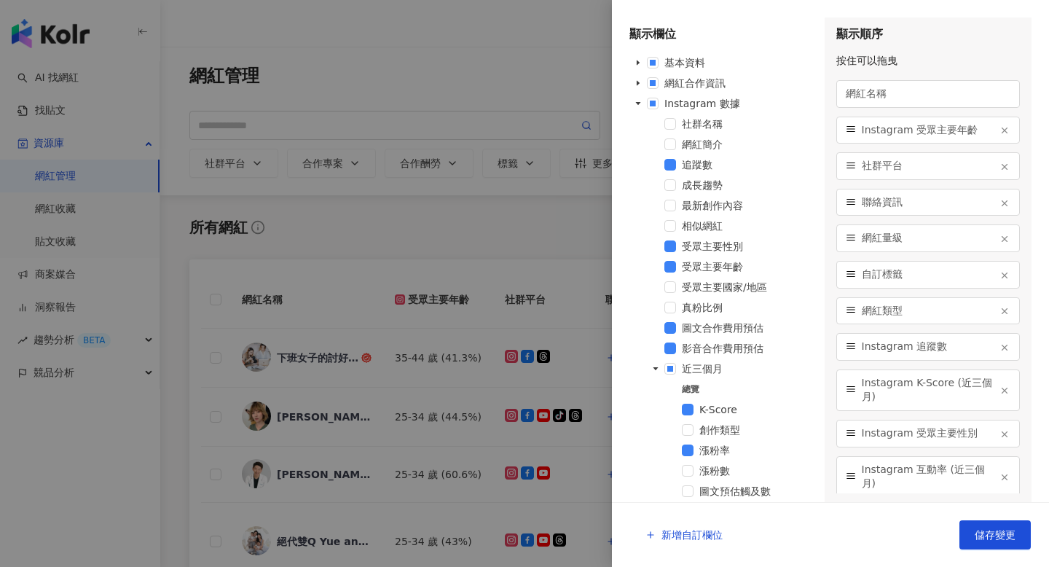
click at [339, 249] on div at bounding box center [524, 283] width 1049 height 567
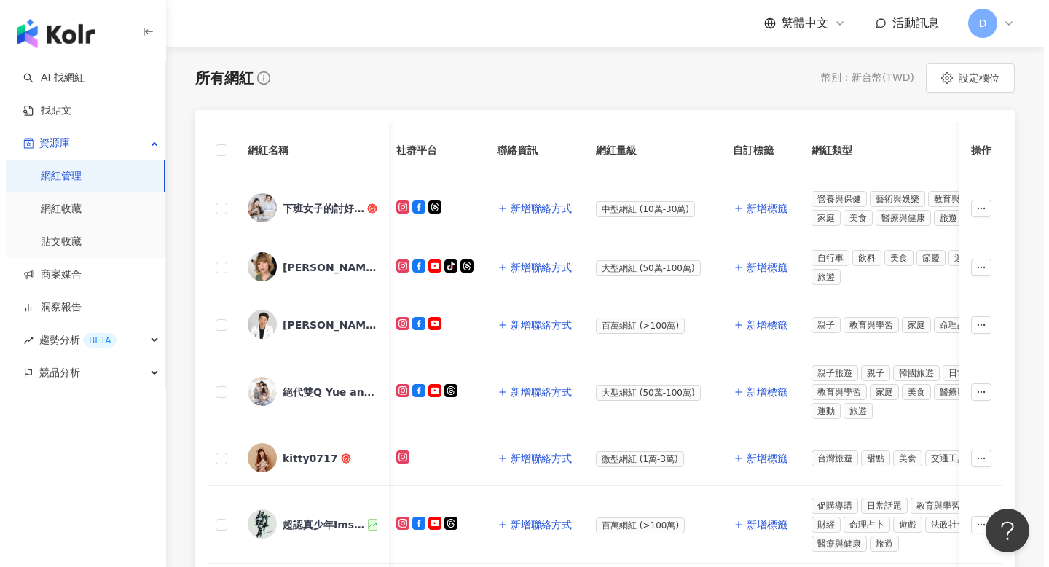
scroll to position [0, 145]
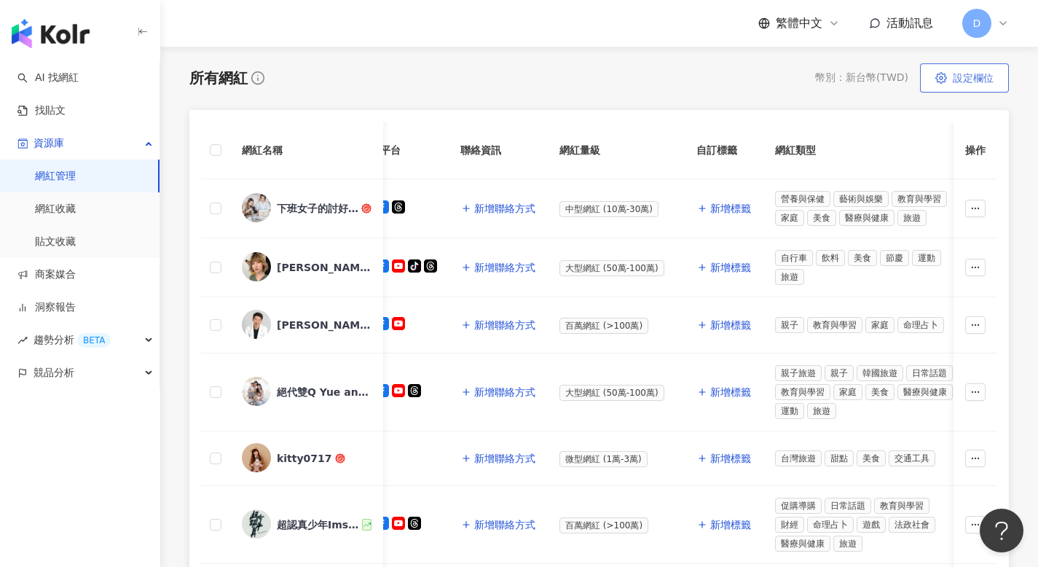
click at [952, 68] on button "設定欄位" at bounding box center [964, 77] width 89 height 29
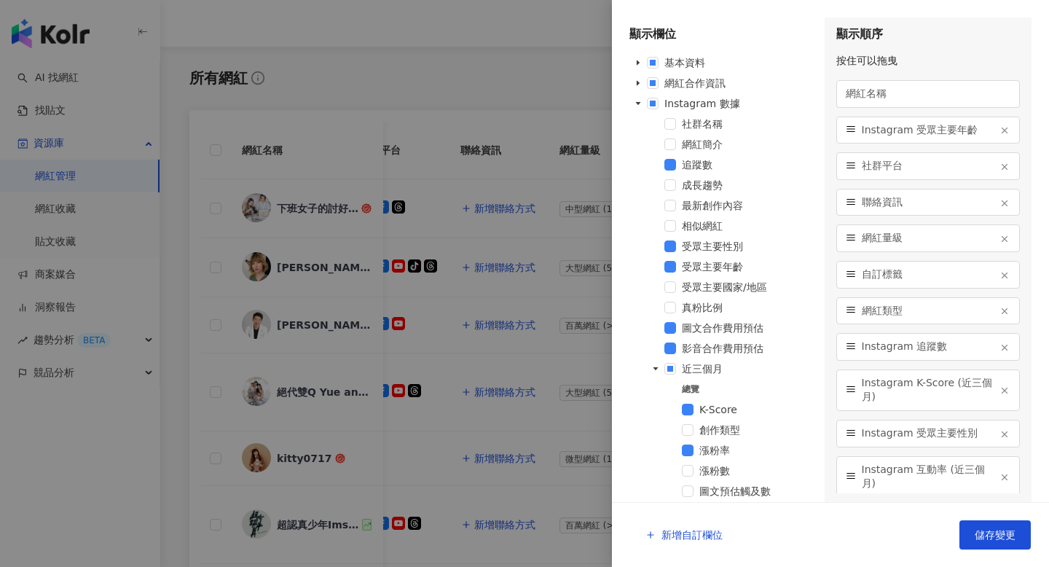
click at [712, 186] on span "成長趨勢" at bounding box center [702, 185] width 41 height 12
click at [714, 205] on span "最新創作內容" at bounding box center [712, 206] width 61 height 12
click at [709, 225] on span "相似網紅" at bounding box center [702, 226] width 41 height 12
click at [702, 148] on span "網紅簡介" at bounding box center [702, 144] width 41 height 12
click at [705, 121] on span "社群名稱" at bounding box center [702, 124] width 41 height 12
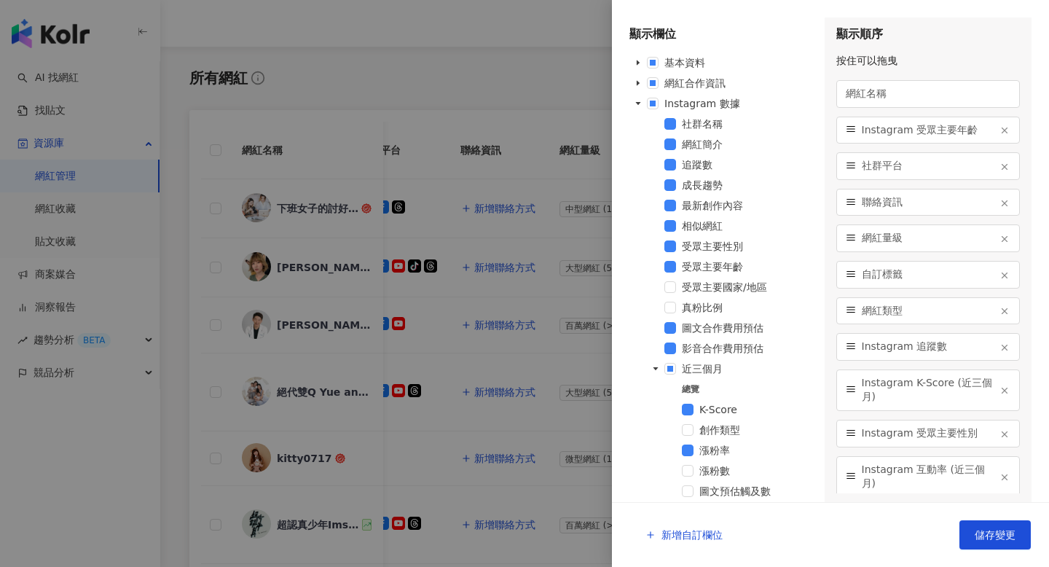
click at [714, 289] on span "受眾主要國家/地區" at bounding box center [724, 287] width 85 height 12
click at [710, 312] on span "真粉比例" at bounding box center [702, 307] width 41 height 12
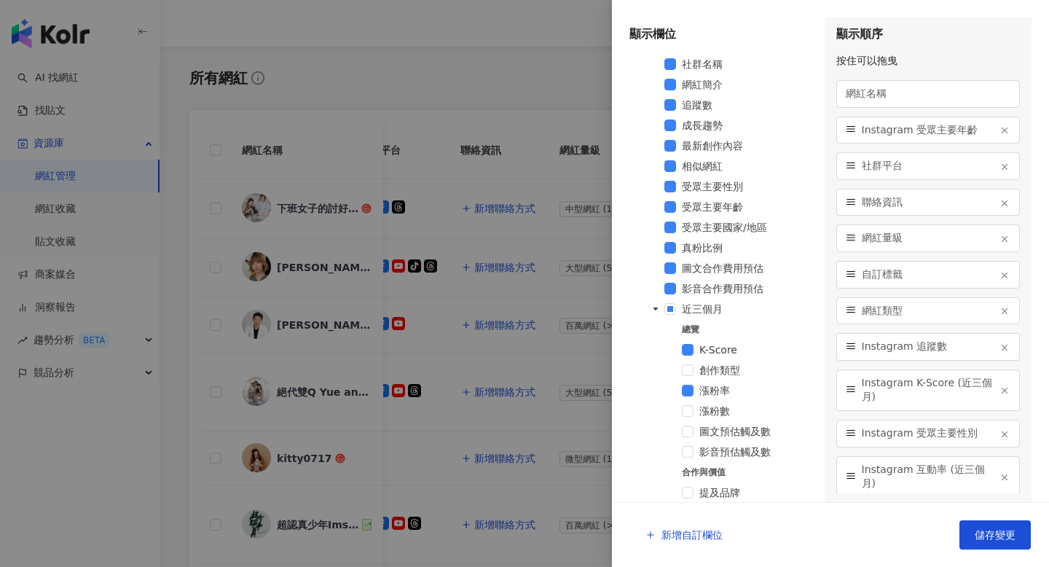
scroll to position [69, 0]
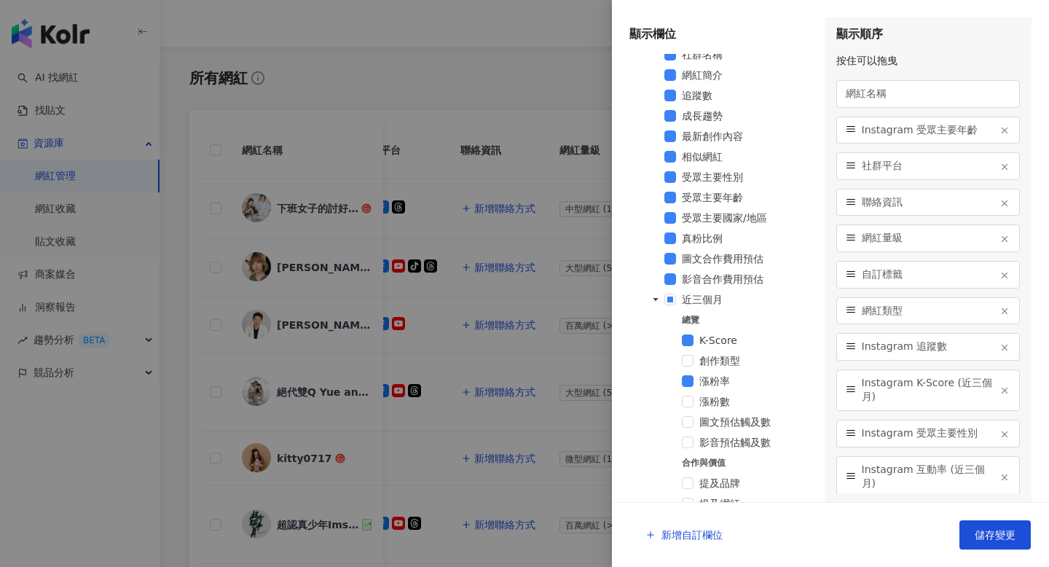
click at [731, 355] on span "創作類型" at bounding box center [756, 360] width 114 height 17
drag, startPoint x: 719, startPoint y: 399, endPoint x: 719, endPoint y: 407, distance: 8.0
click at [719, 401] on span "漲粉數" at bounding box center [714, 401] width 31 height 12
click at [718, 427] on span "圖文預估觸及數" at bounding box center [756, 421] width 114 height 17
click at [717, 444] on span "影音預估觸及數" at bounding box center [734, 442] width 71 height 12
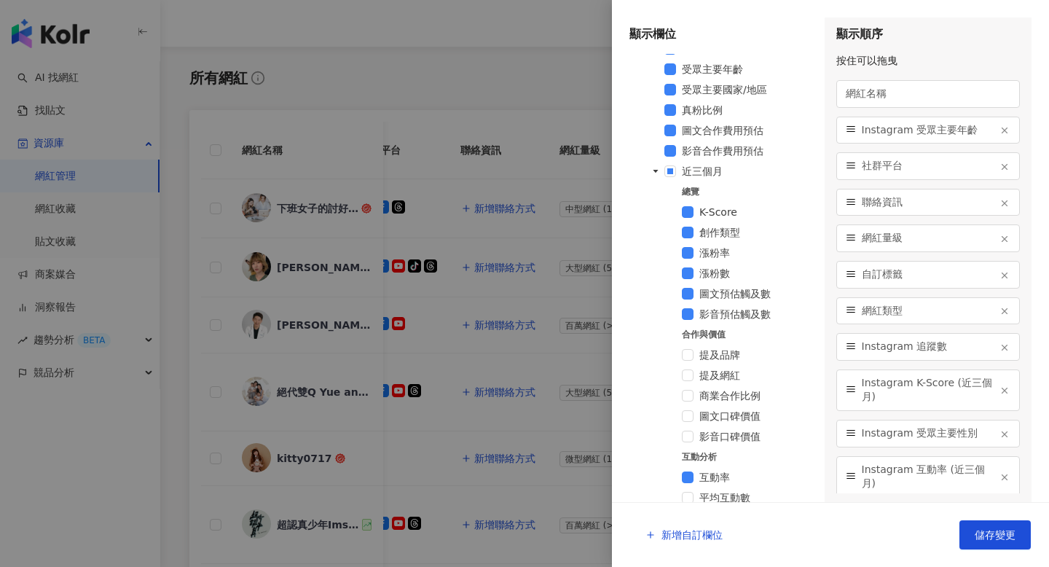
scroll to position [338, 0]
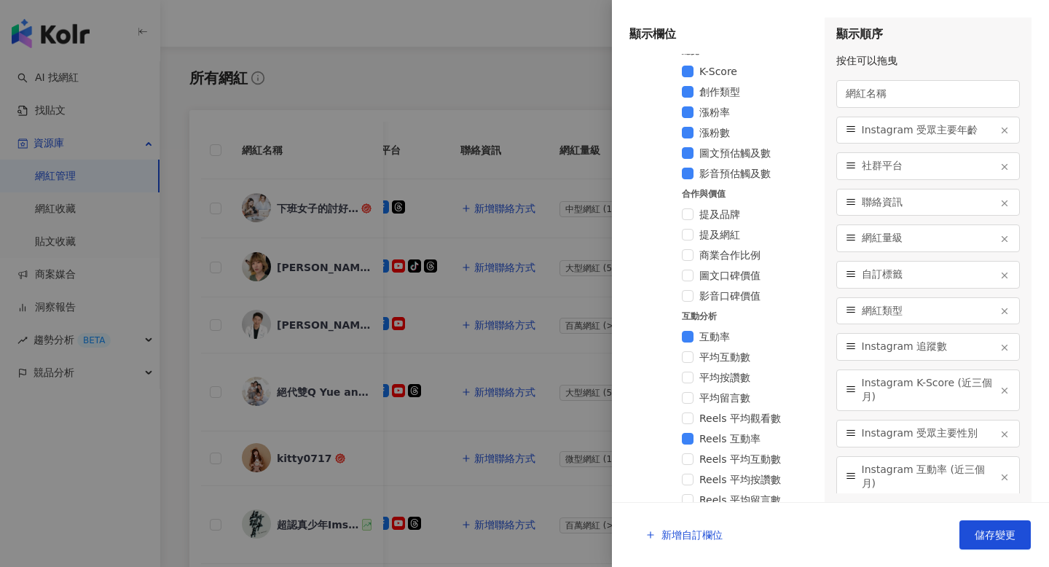
click at [681, 208] on span at bounding box center [672, 213] width 17 height 17
click at [682, 211] on span at bounding box center [688, 214] width 12 height 12
click at [686, 238] on span at bounding box center [688, 235] width 12 height 12
click at [687, 261] on div "商業合作比例" at bounding box center [721, 256] width 184 height 20
click at [685, 256] on span at bounding box center [688, 255] width 12 height 12
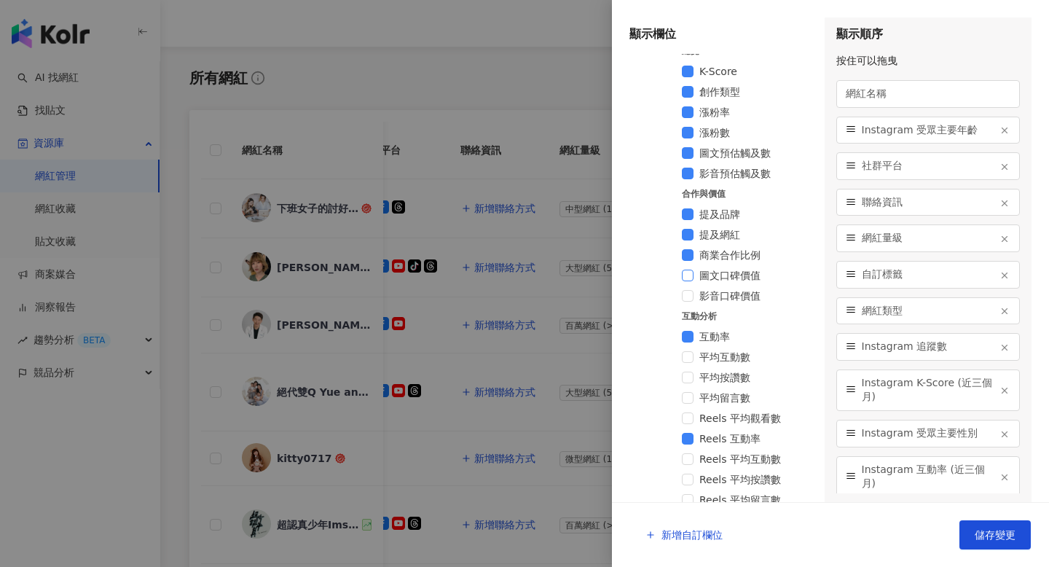
click at [688, 280] on span at bounding box center [688, 275] width 12 height 12
click at [685, 296] on span at bounding box center [688, 296] width 12 height 12
click at [690, 355] on span at bounding box center [688, 357] width 12 height 12
click at [687, 376] on span at bounding box center [688, 377] width 12 height 12
click at [689, 399] on span at bounding box center [688, 398] width 12 height 12
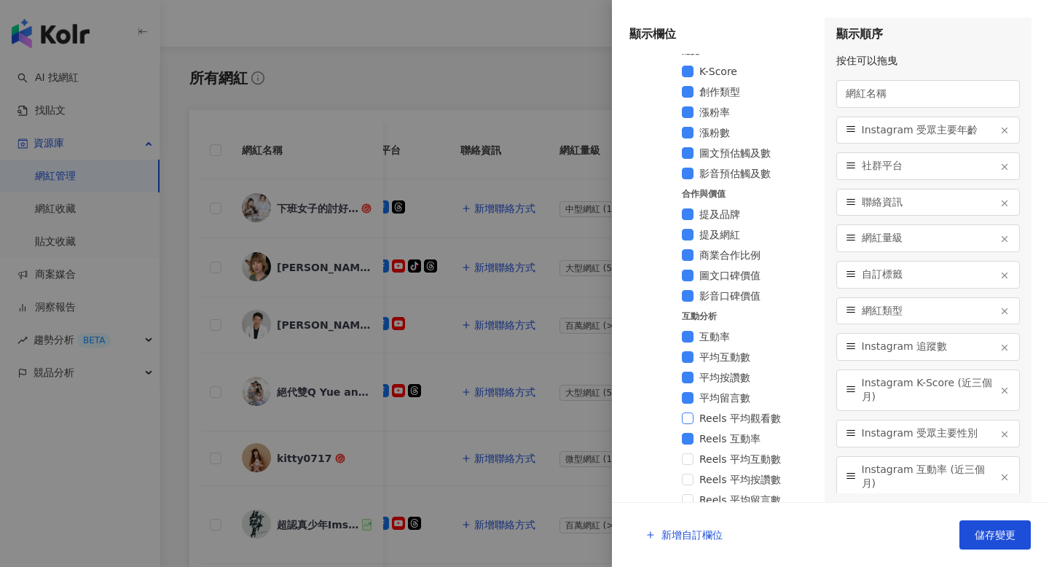
click at [687, 422] on span at bounding box center [688, 418] width 12 height 12
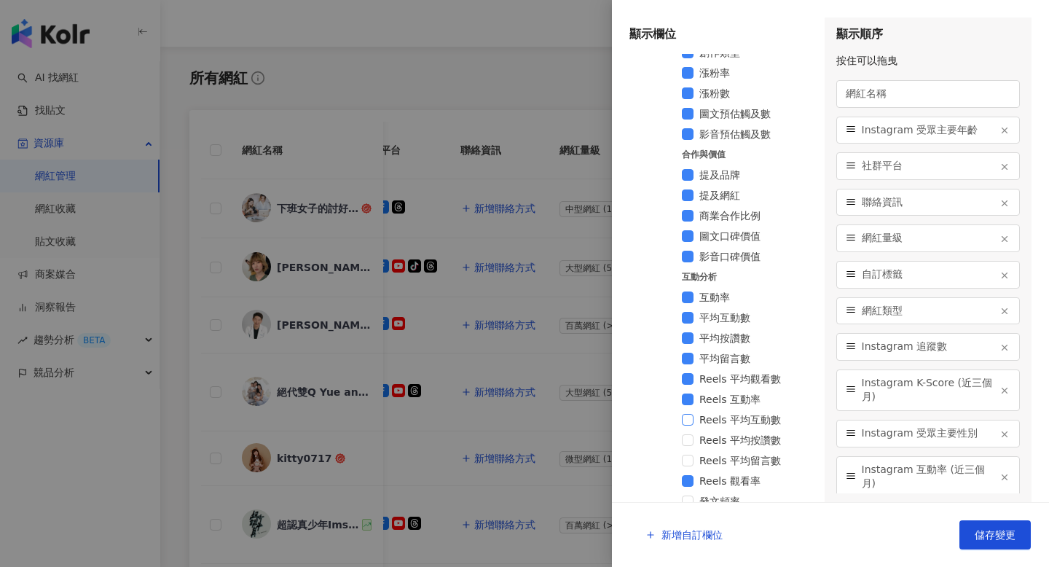
click at [690, 420] on span at bounding box center [688, 420] width 12 height 12
click at [691, 445] on span at bounding box center [688, 440] width 12 height 12
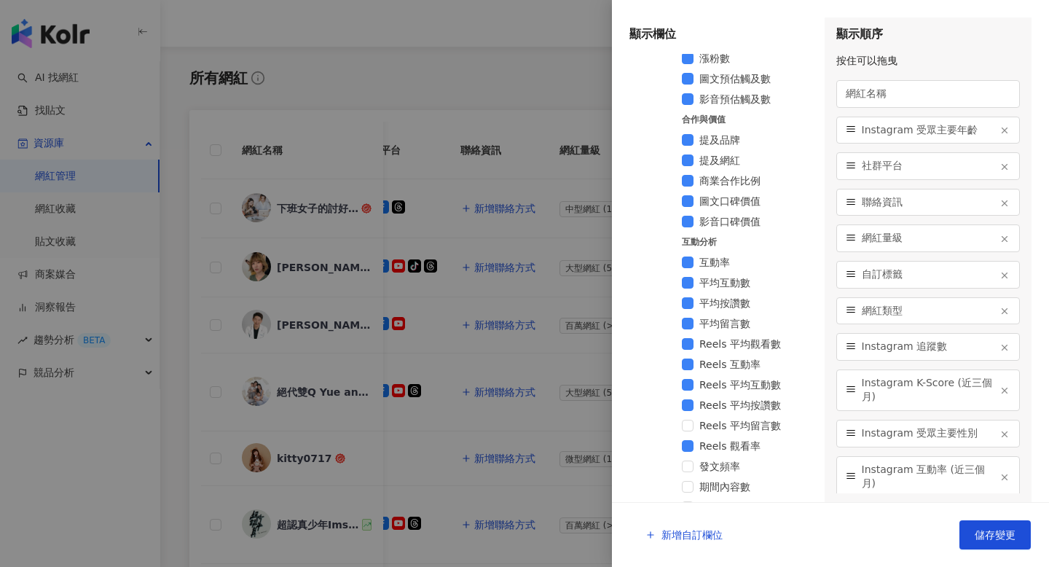
scroll to position [455, 0]
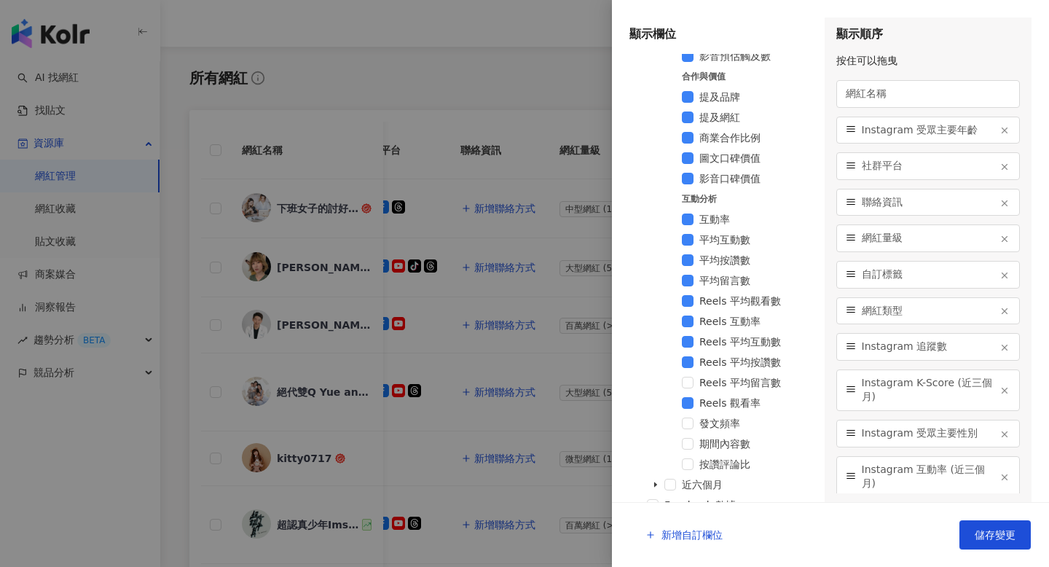
drag, startPoint x: 687, startPoint y: 384, endPoint x: 685, endPoint y: 395, distance: 10.3
click at [686, 384] on span at bounding box center [688, 382] width 12 height 12
click at [685, 423] on span at bounding box center [688, 423] width 12 height 12
click at [685, 447] on span at bounding box center [688, 444] width 12 height 12
click at [685, 467] on span at bounding box center [688, 464] width 12 height 12
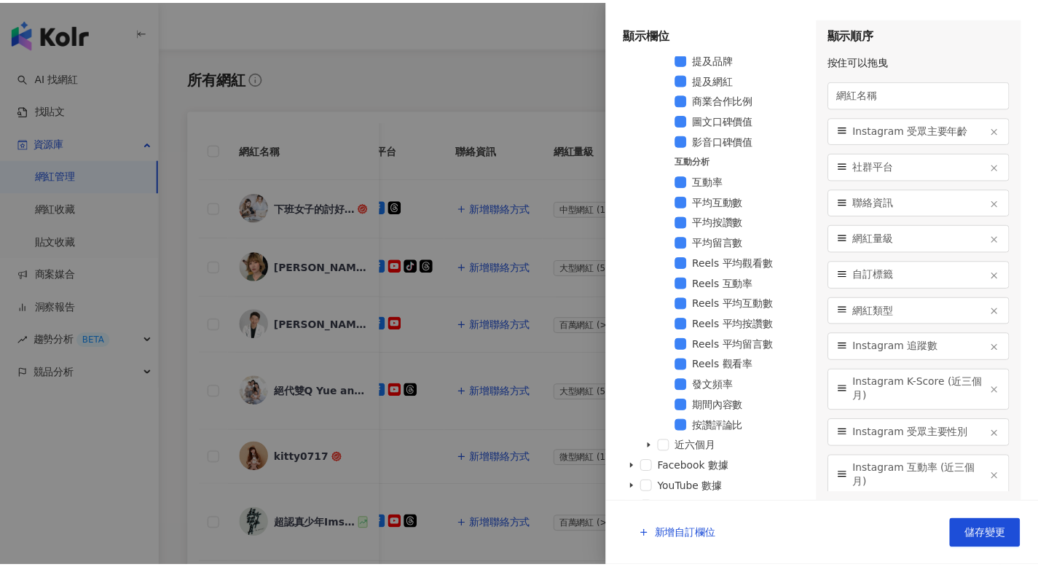
scroll to position [502, 0]
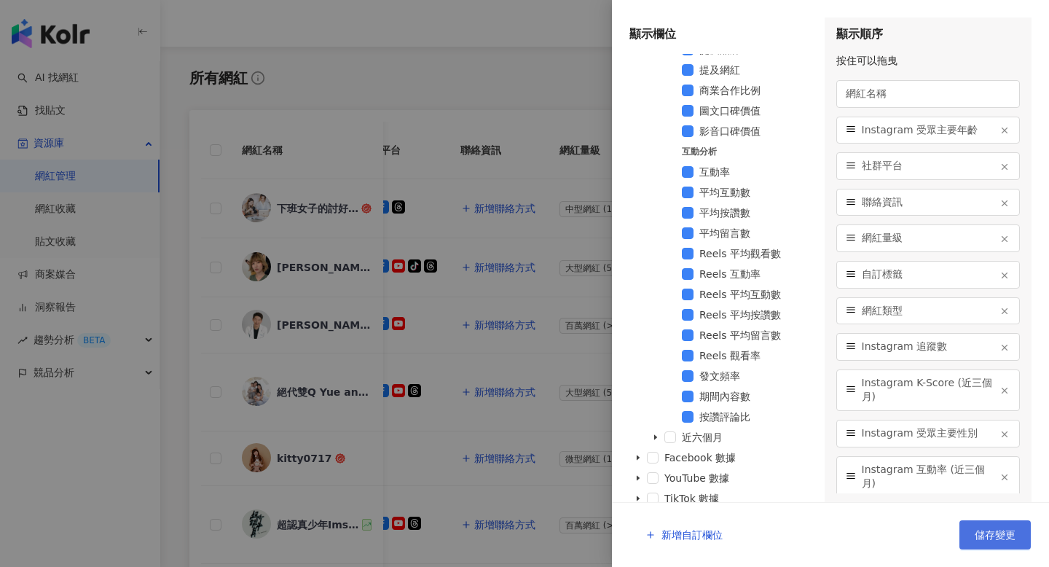
click at [981, 532] on span "儲存變更" at bounding box center [994, 535] width 41 height 12
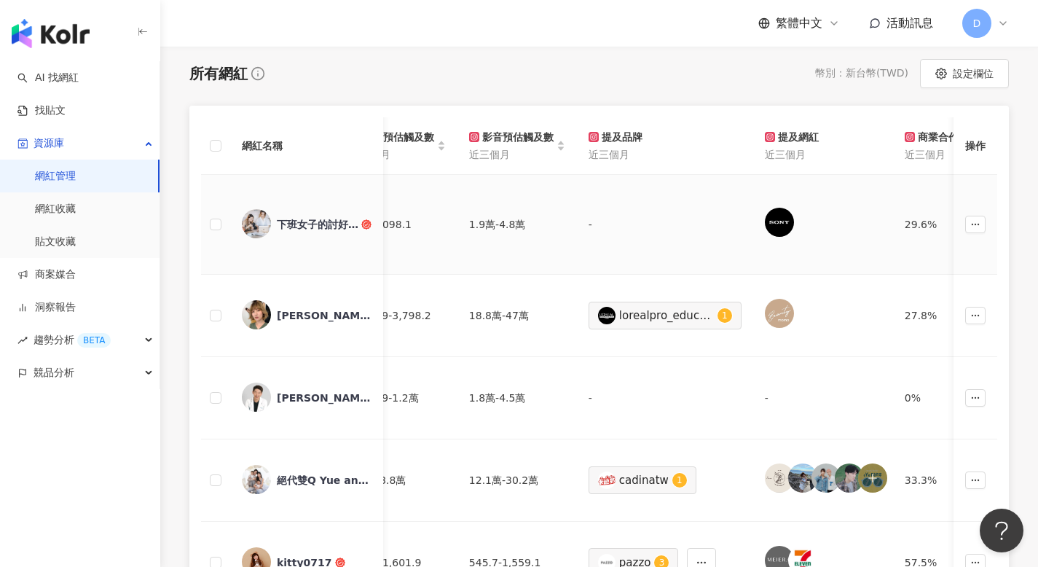
scroll to position [0, 3543]
click at [721, 314] on span "1" at bounding box center [724, 315] width 6 height 10
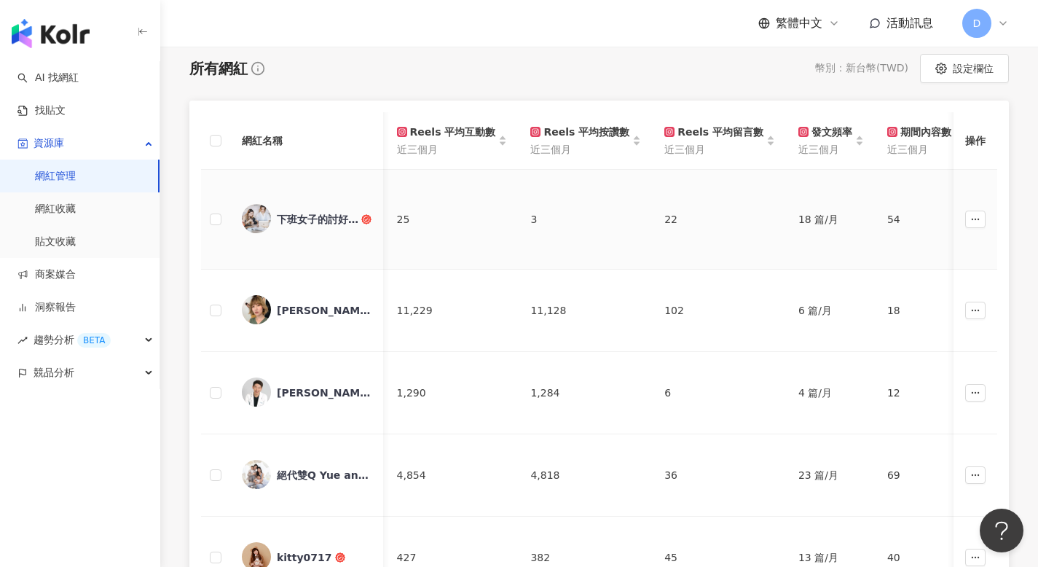
scroll to position [0, 4842]
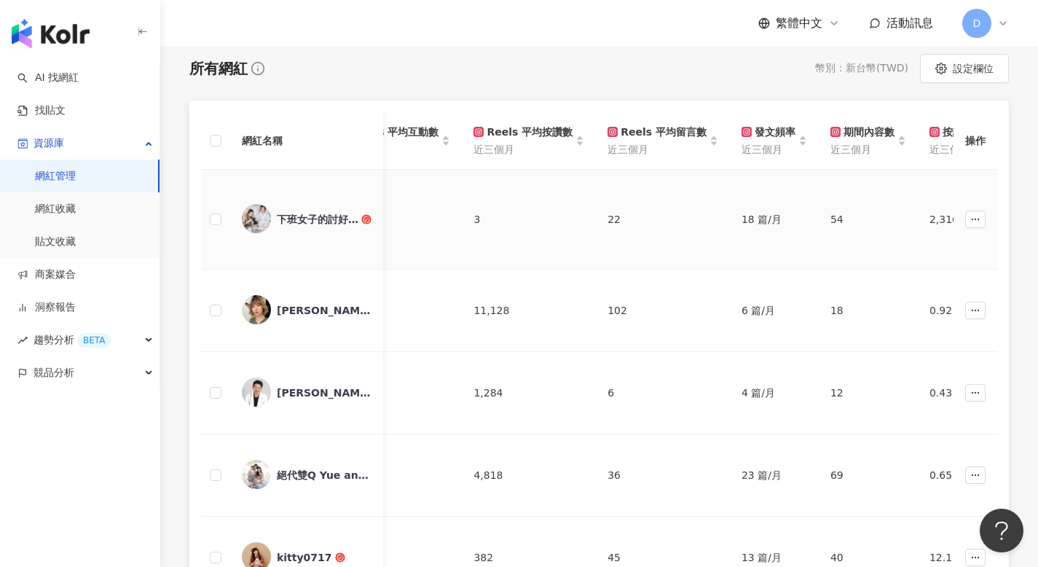
click at [741, 218] on div "18 篇/月" at bounding box center [774, 219] width 66 height 16
click at [929, 224] on div "2,316.36 : 100" at bounding box center [967, 219] width 76 height 16
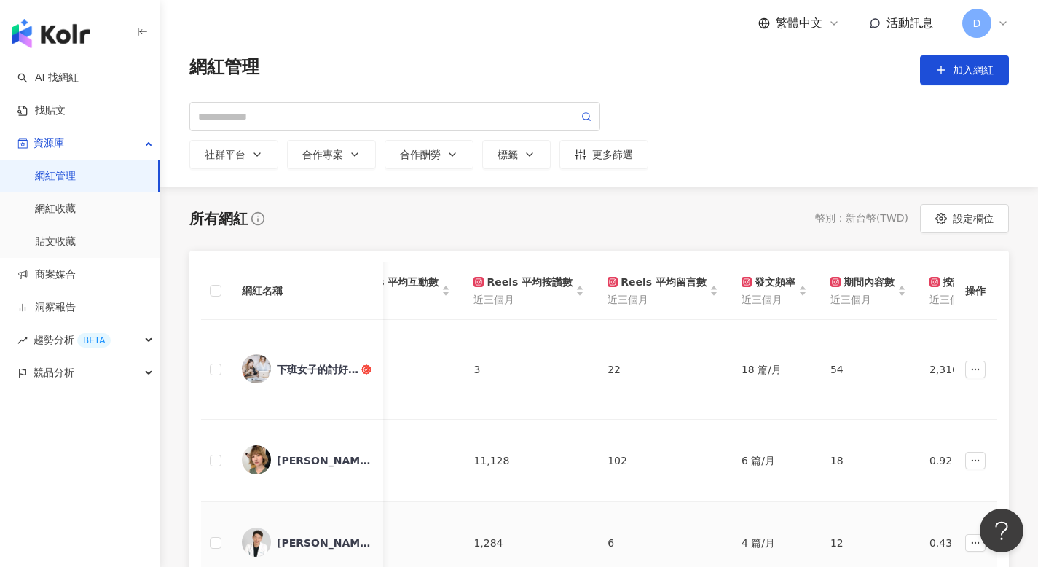
scroll to position [0, 0]
